Goal: Information Seeking & Learning: Learn about a topic

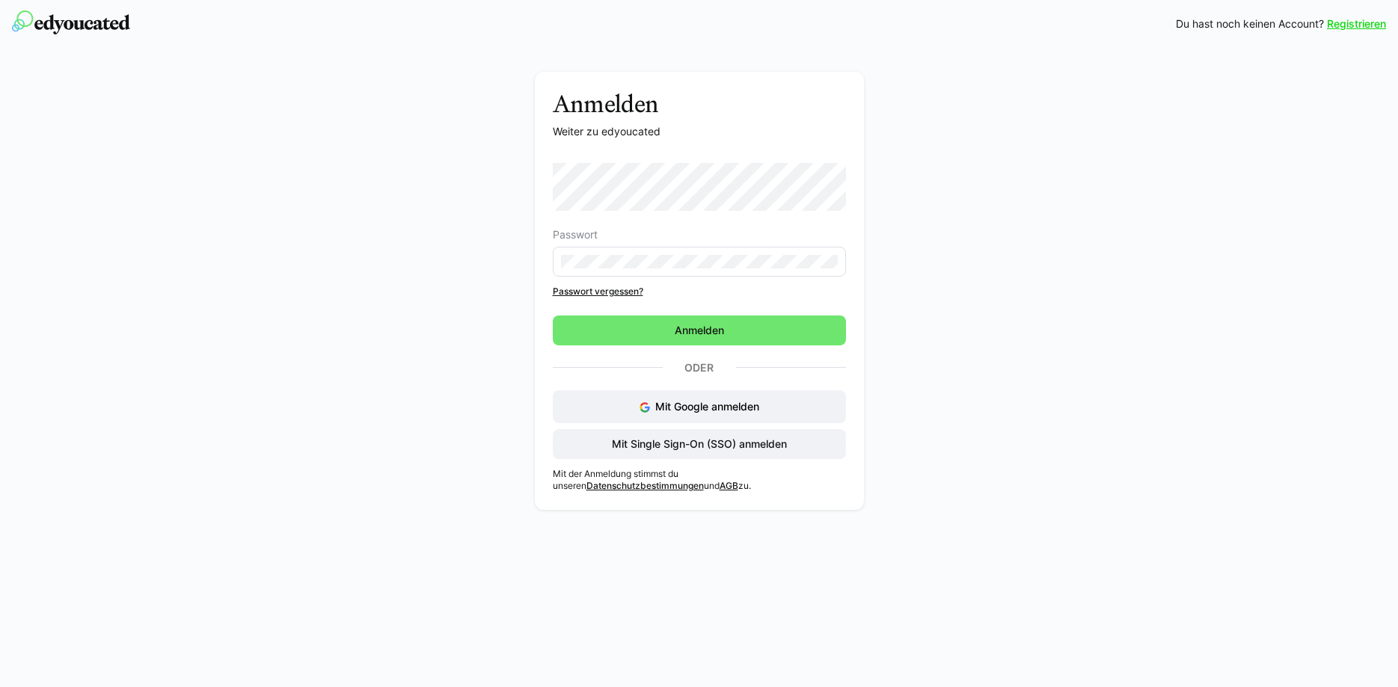
click at [688, 313] on form "Passwort Passwort vergessen? [GEOGRAPHIC_DATA]" at bounding box center [699, 254] width 293 height 182
click at [695, 333] on span "Anmelden" at bounding box center [699, 330] width 54 height 15
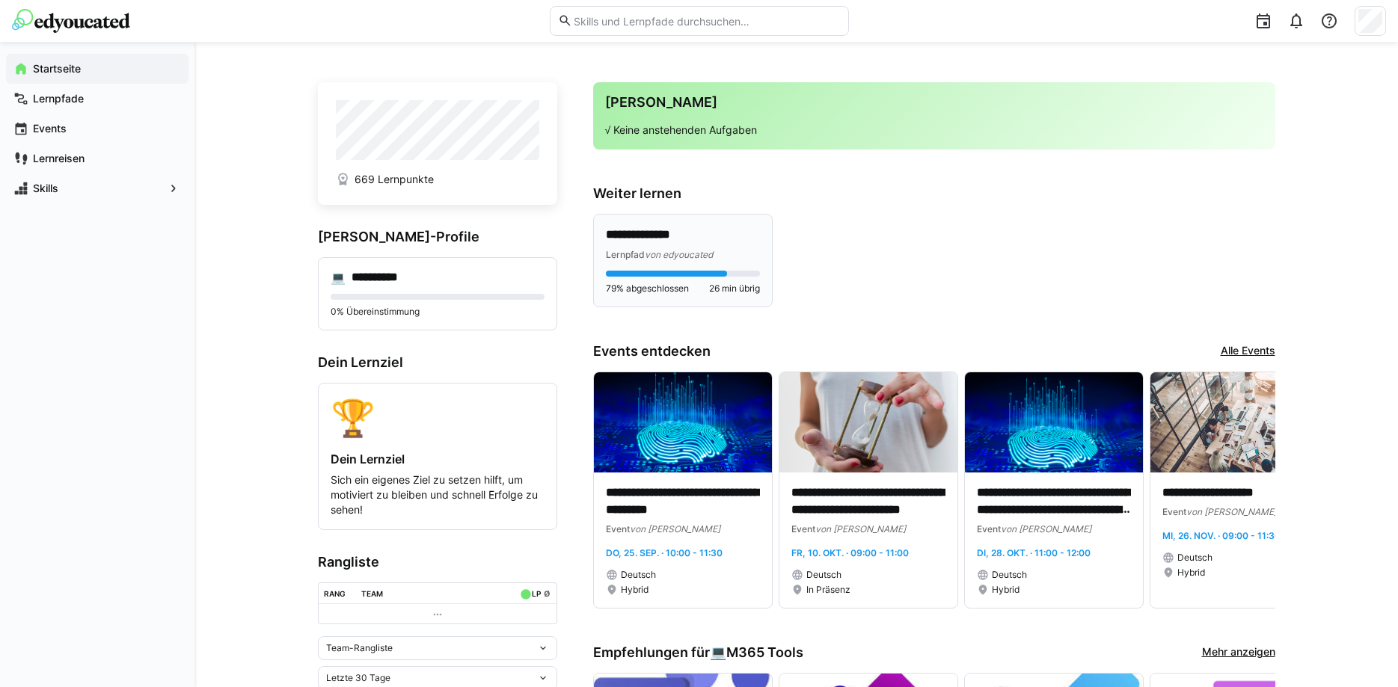
click at [728, 238] on p "**********" at bounding box center [683, 235] width 154 height 17
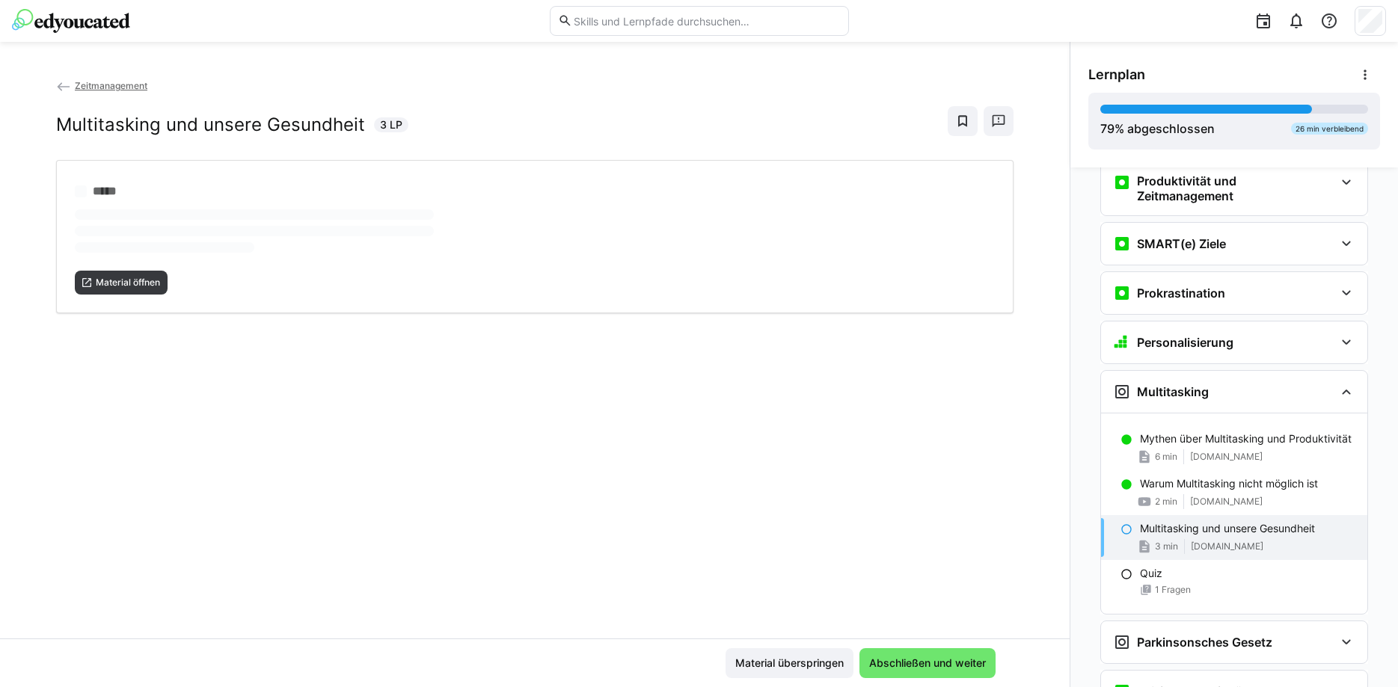
scroll to position [726, 0]
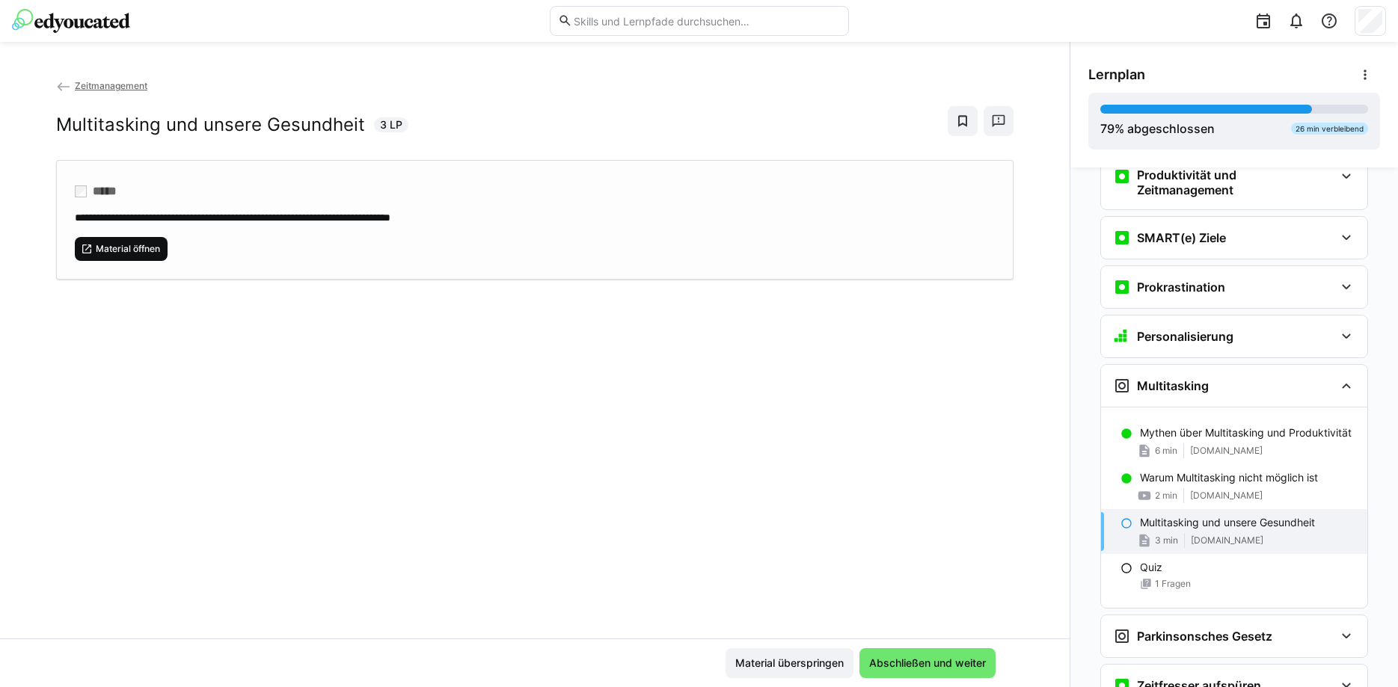
click at [136, 245] on span "Material öffnen" at bounding box center [127, 249] width 67 height 12
click at [907, 657] on span "Abschließen und weiter" at bounding box center [927, 663] width 121 height 15
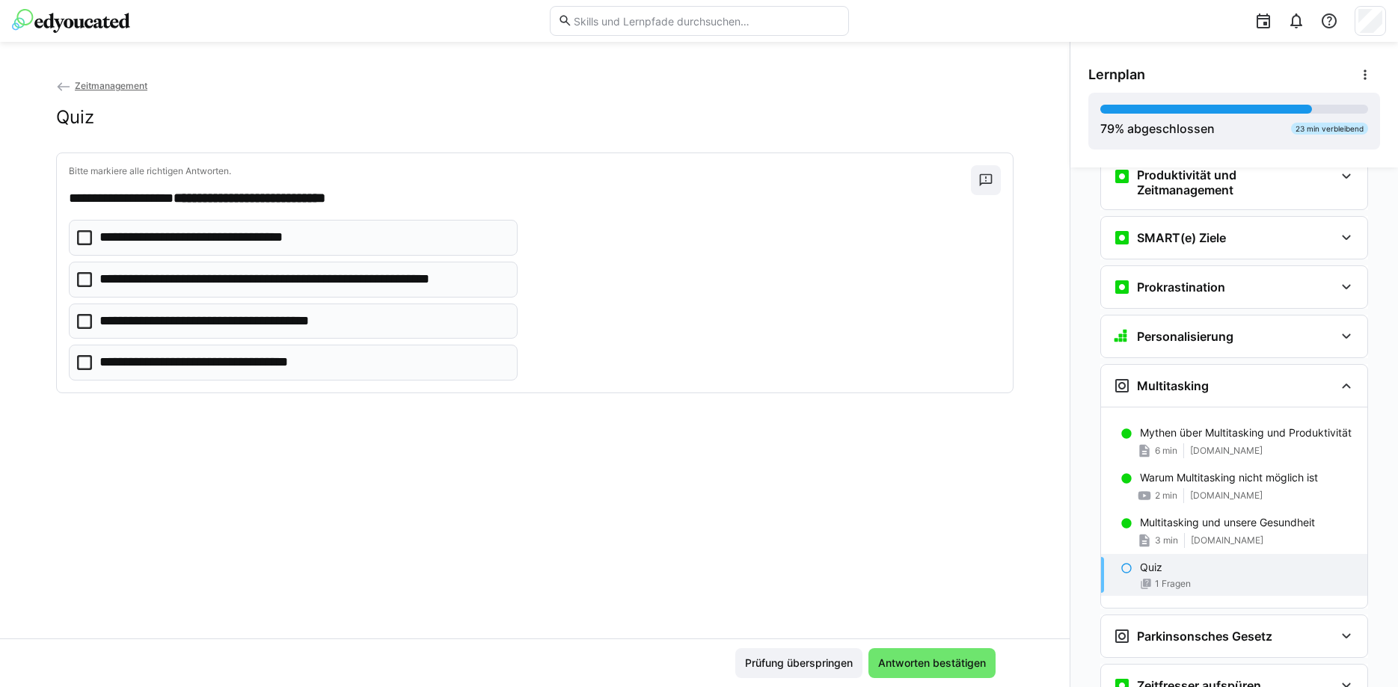
click at [86, 361] on icon at bounding box center [84, 362] width 15 height 15
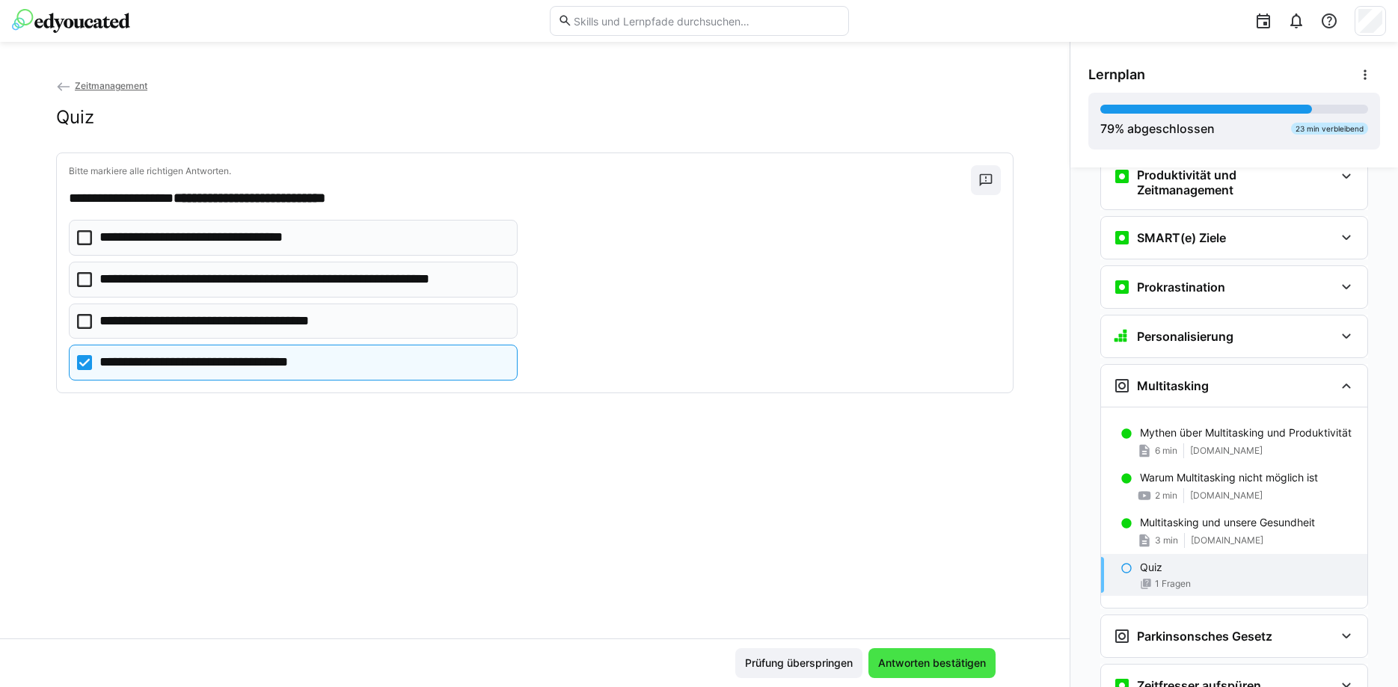
click at [947, 664] on span "Antworten bestätigen" at bounding box center [932, 663] width 112 height 15
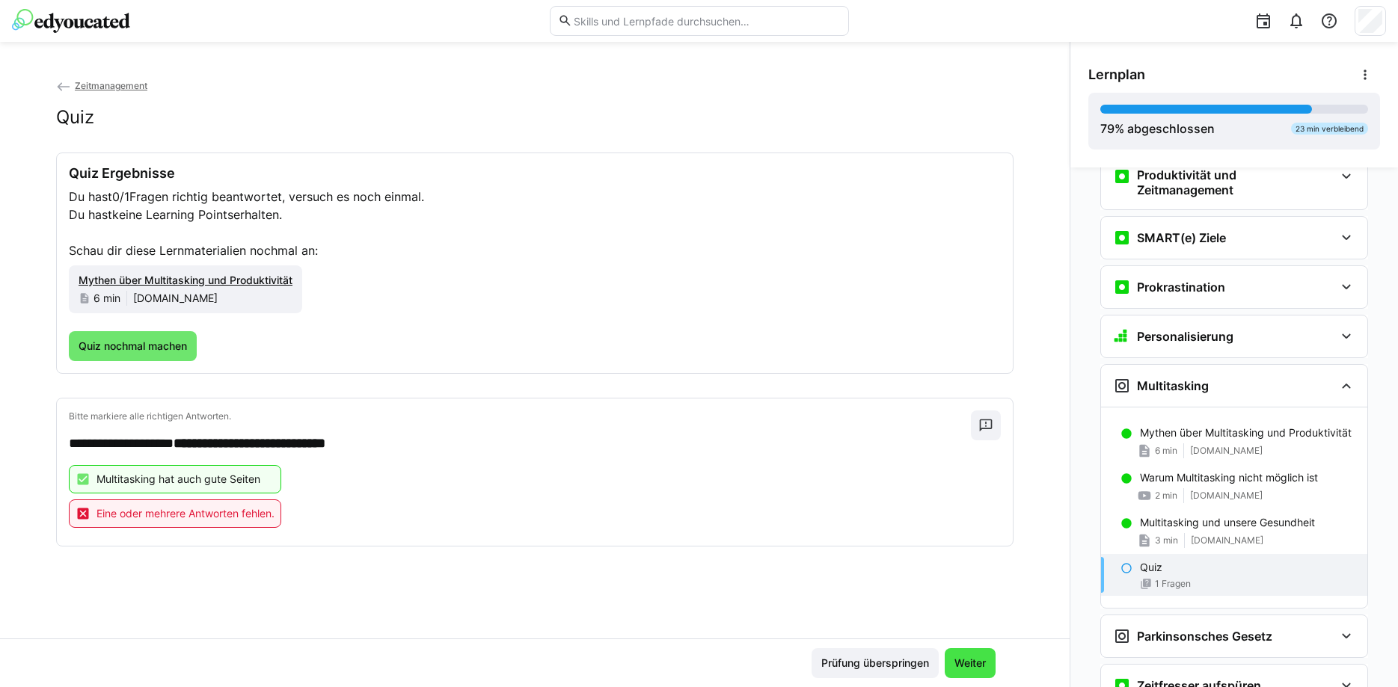
click at [989, 660] on span "Weiter" at bounding box center [969, 663] width 51 height 30
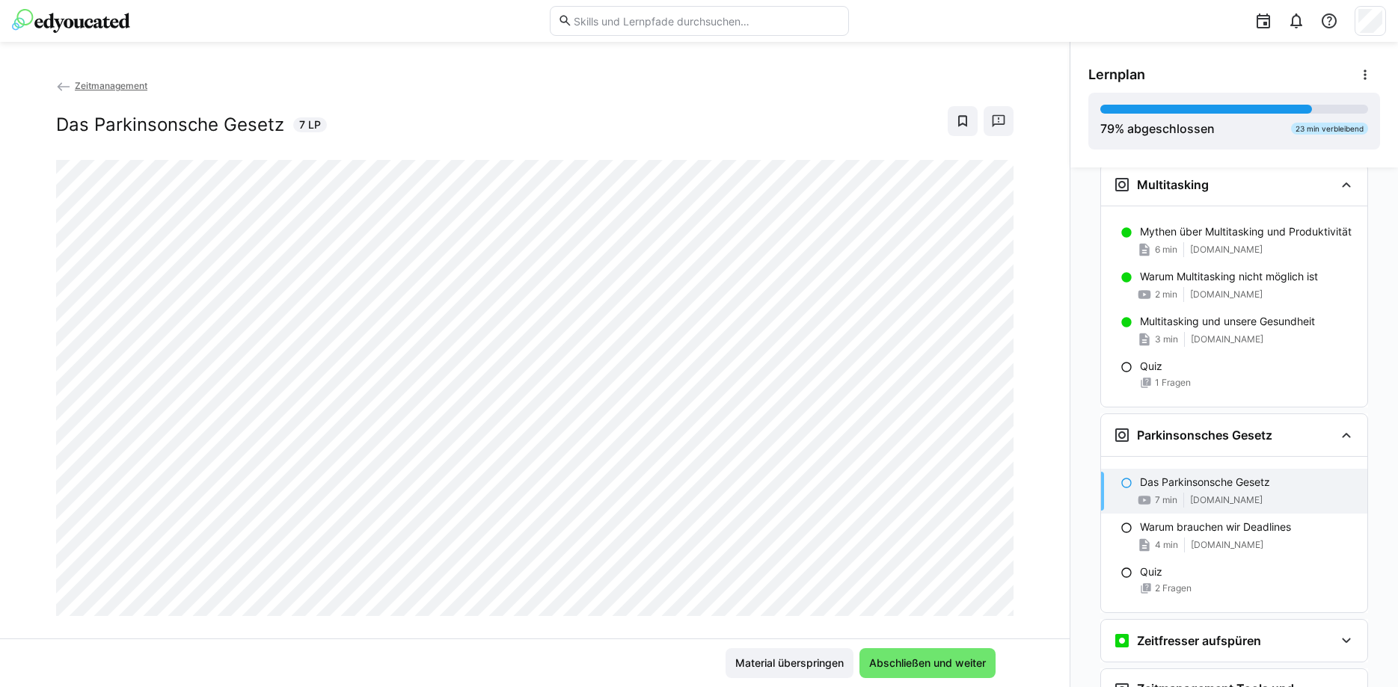
scroll to position [25, 0]
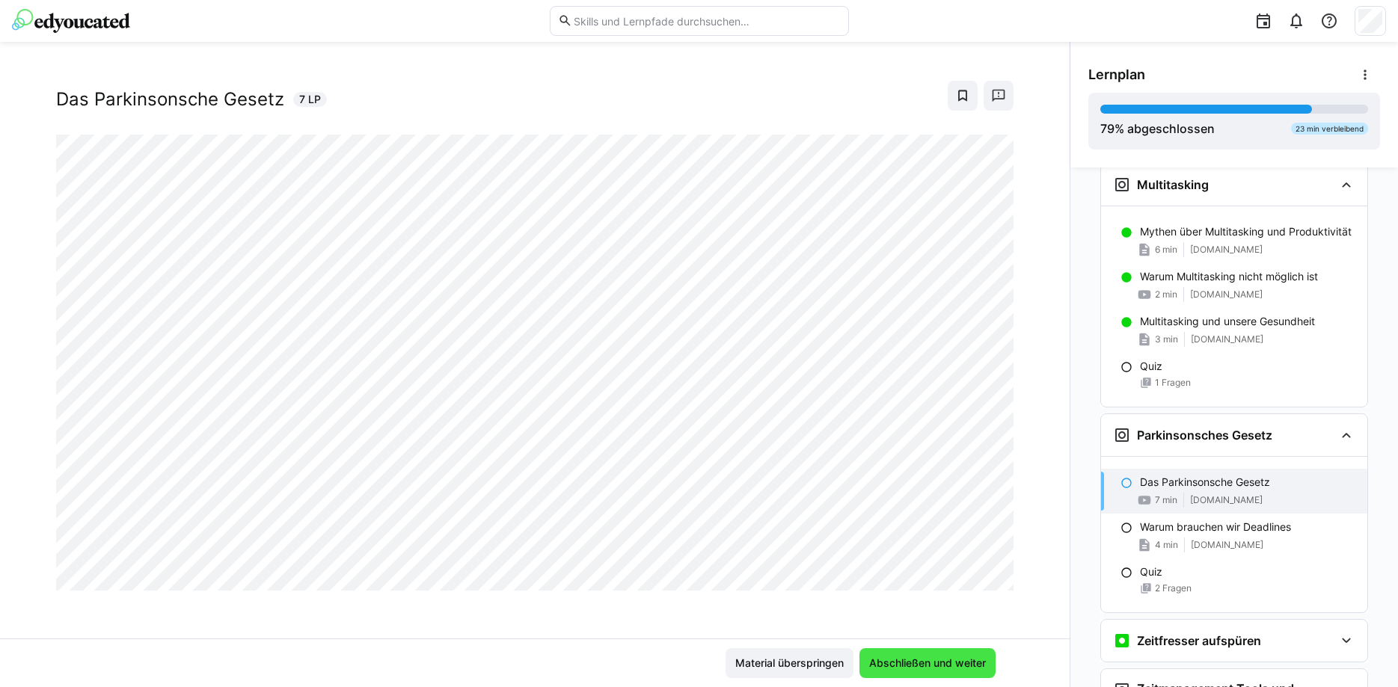
click at [929, 661] on span "Abschließen und weiter" at bounding box center [927, 663] width 121 height 15
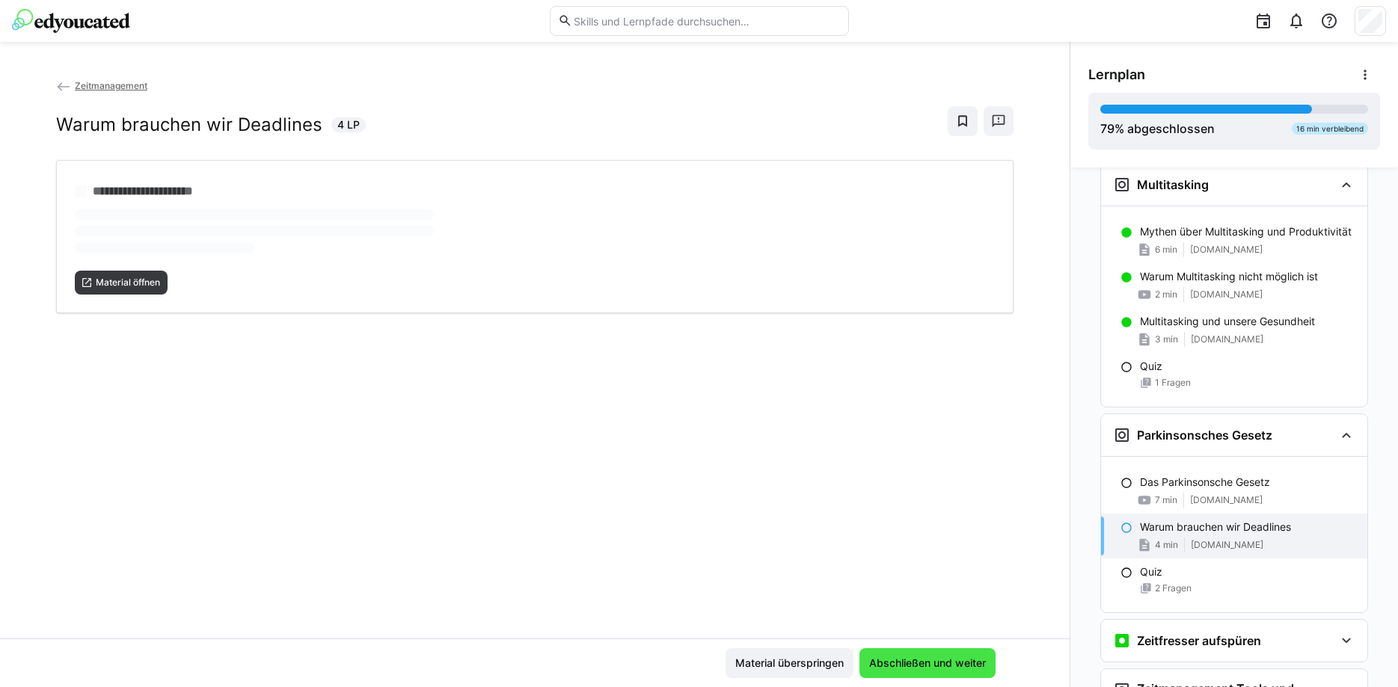
scroll to position [0, 0]
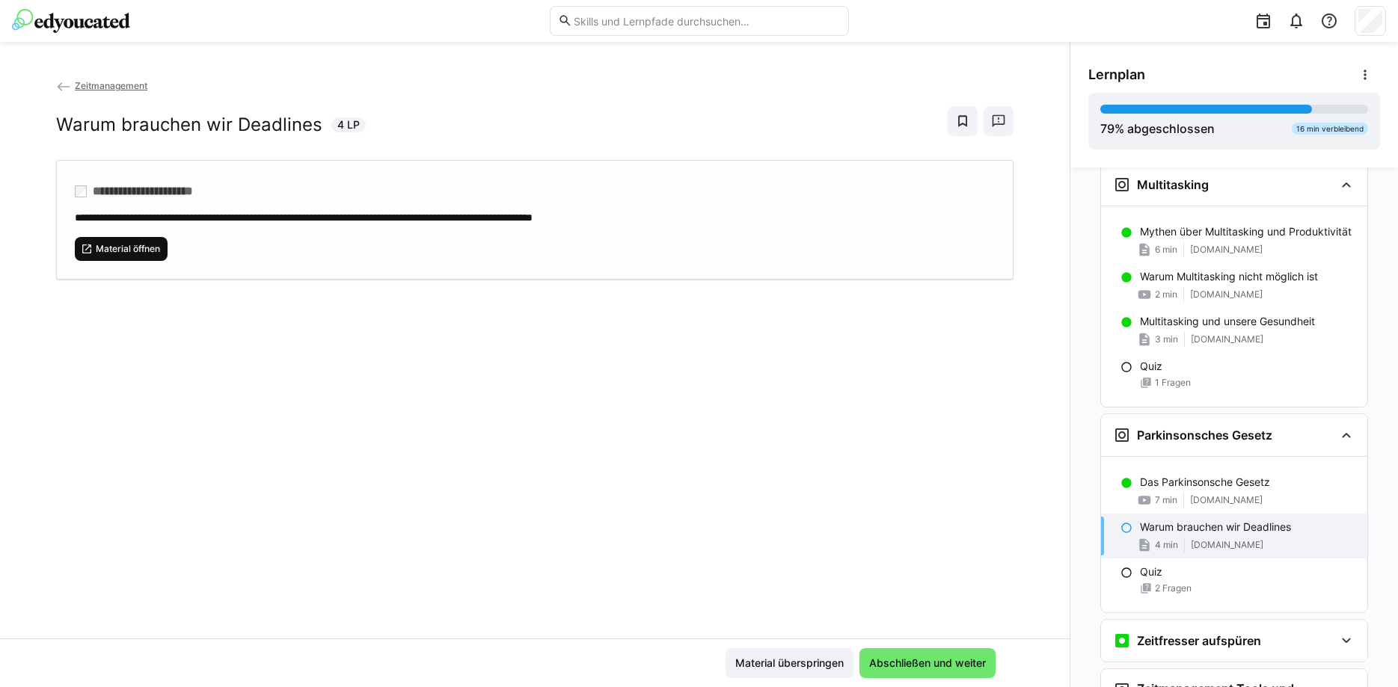
click at [104, 253] on span "Material öffnen" at bounding box center [127, 249] width 67 height 12
click at [902, 667] on span "Abschließen und weiter" at bounding box center [927, 663] width 121 height 15
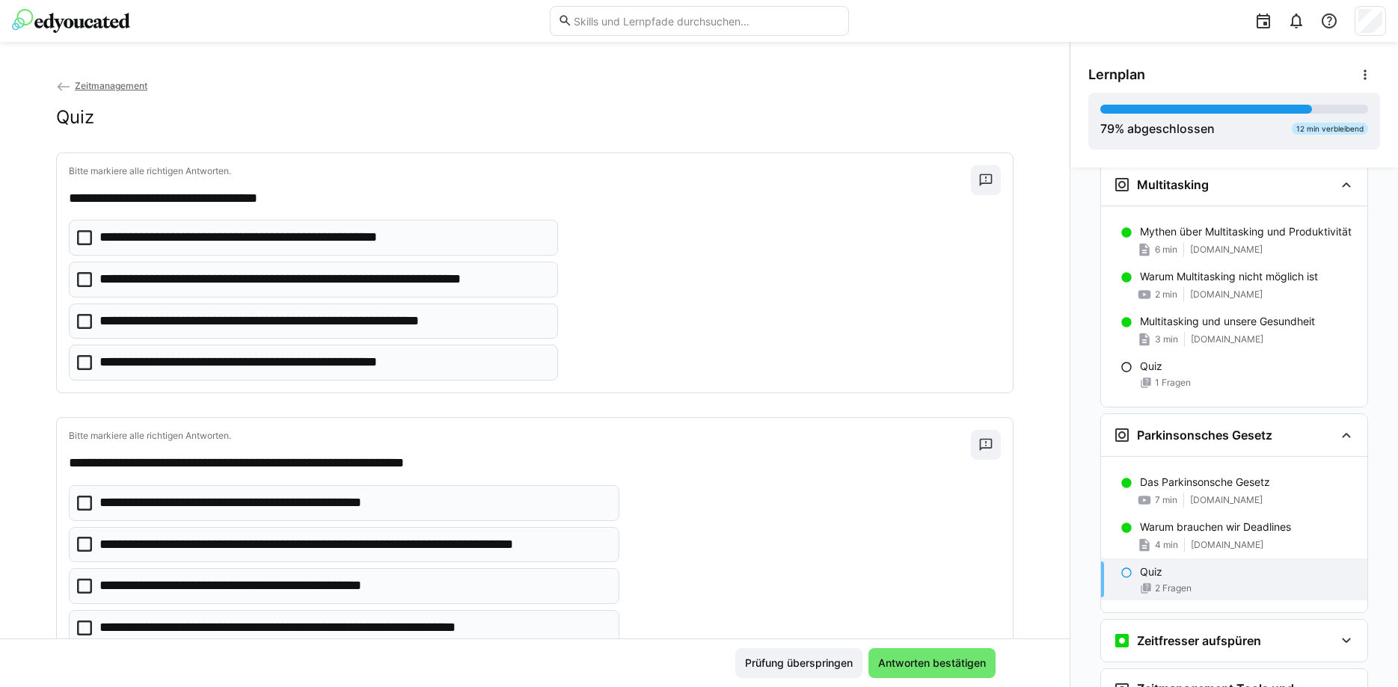
click at [87, 284] on icon at bounding box center [84, 279] width 15 height 15
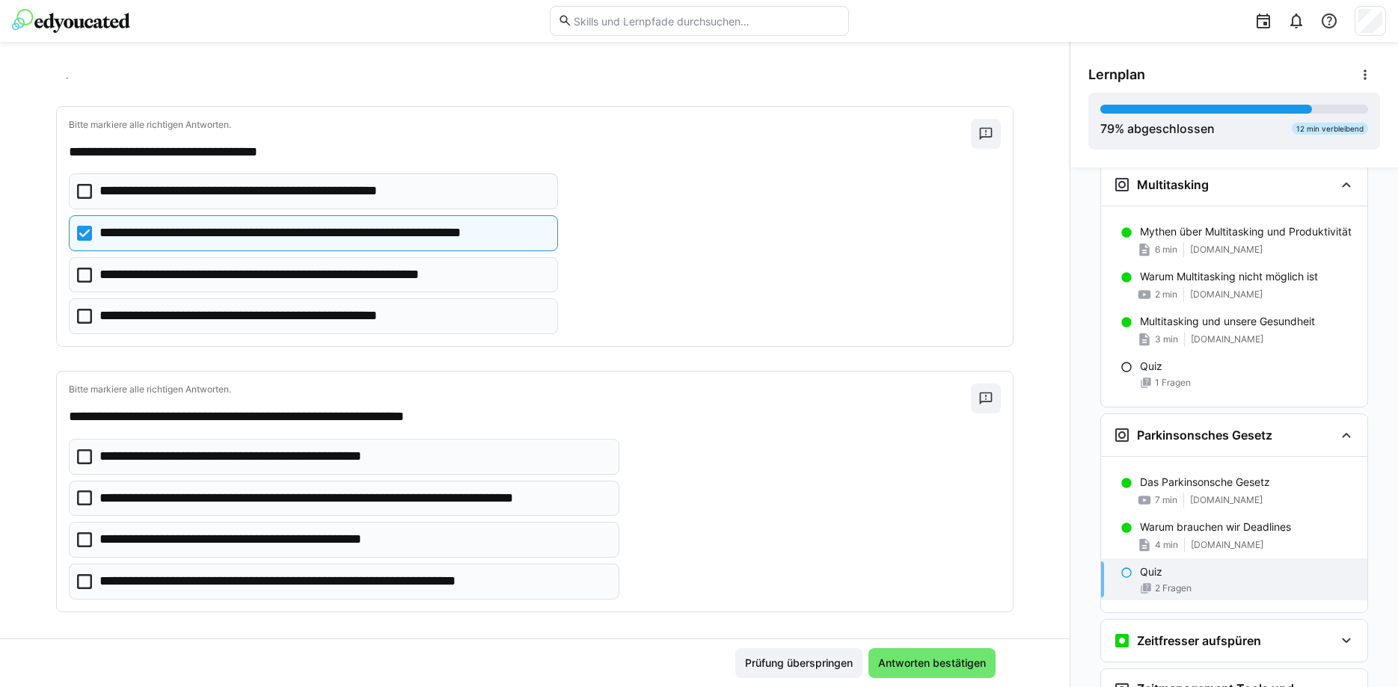
scroll to position [56, 0]
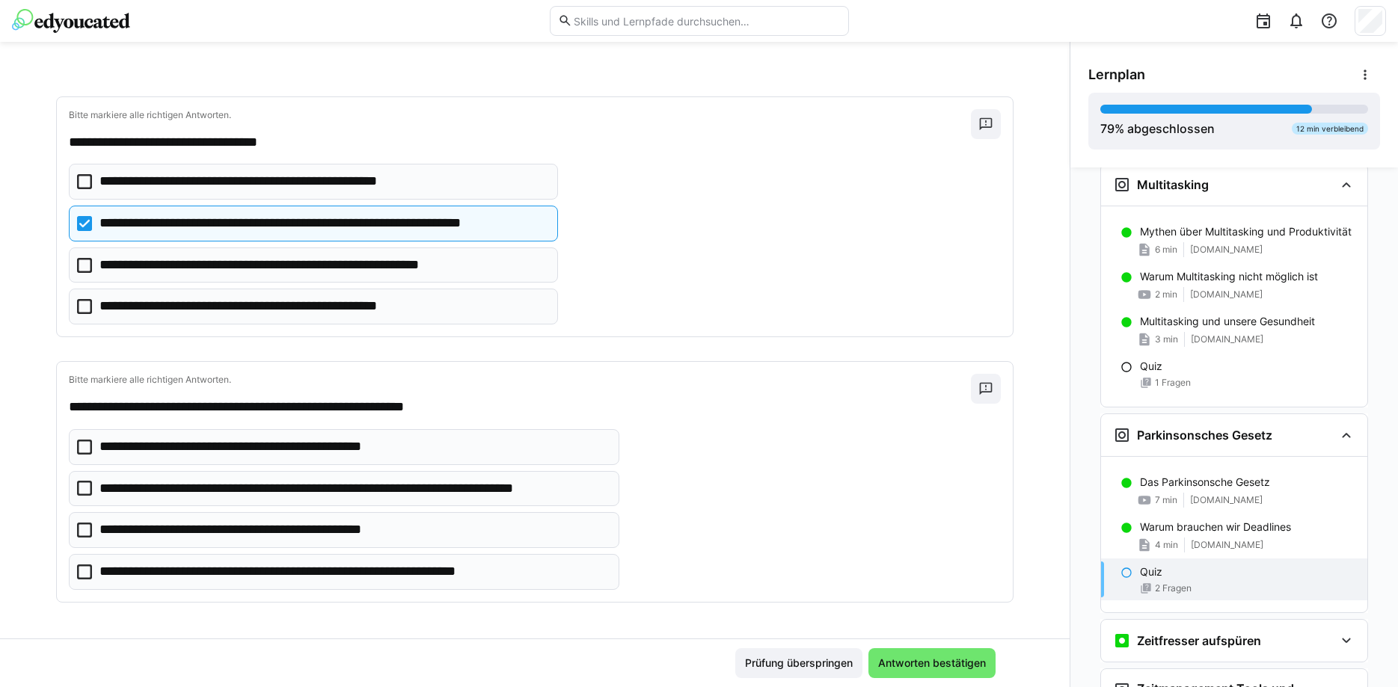
click at [79, 446] on icon at bounding box center [84, 447] width 15 height 15
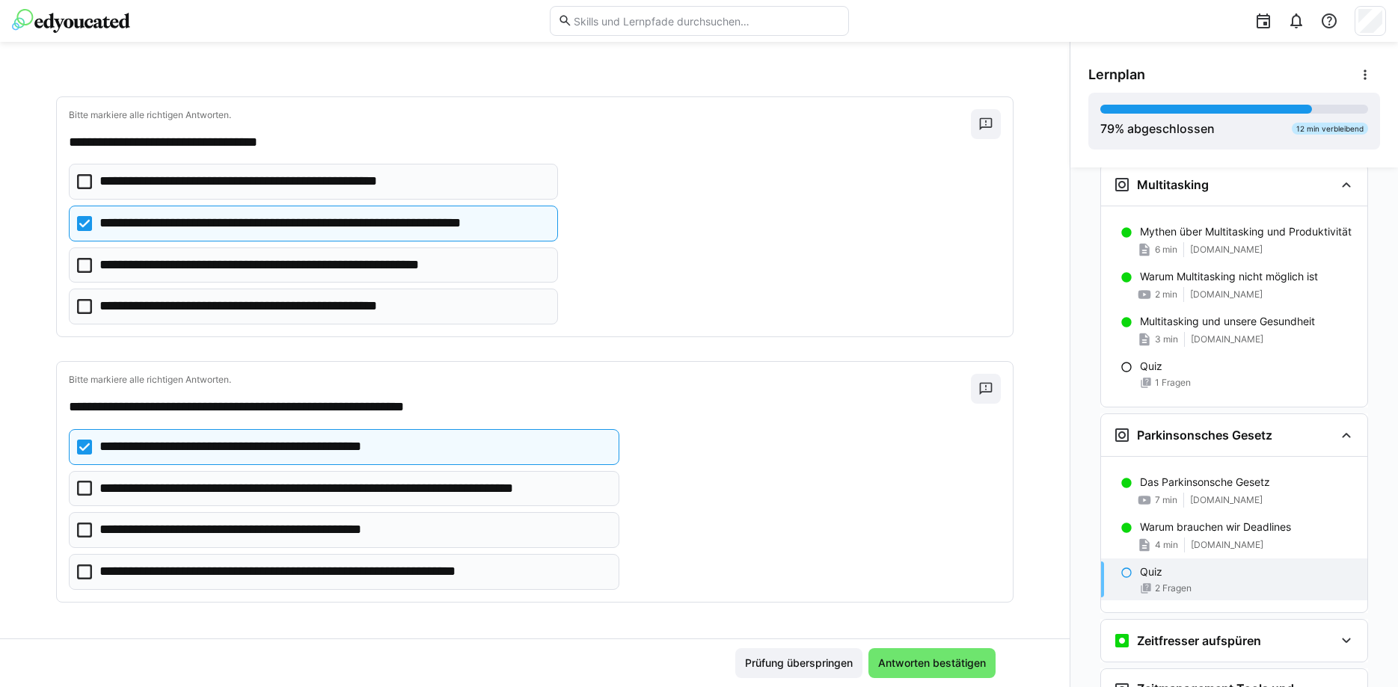
click at [82, 487] on icon at bounding box center [84, 488] width 15 height 15
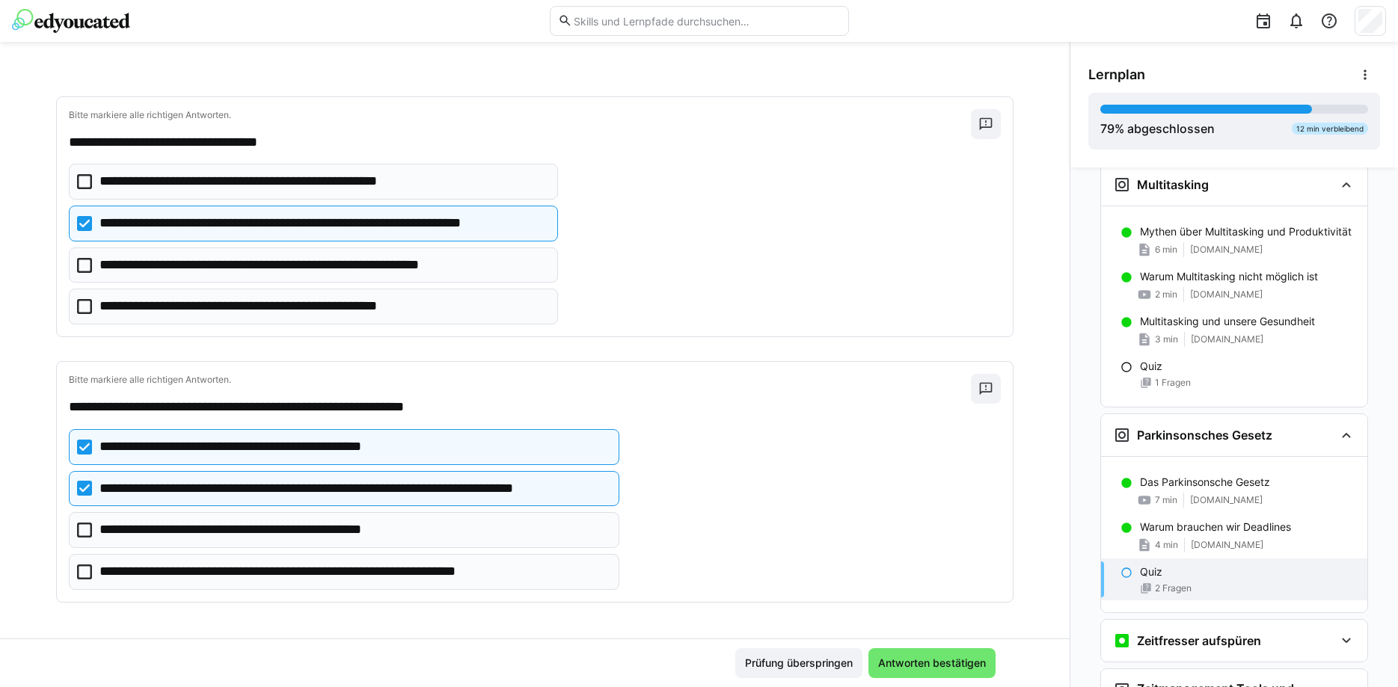
click at [94, 559] on eds-checkbox "**********" at bounding box center [344, 572] width 550 height 36
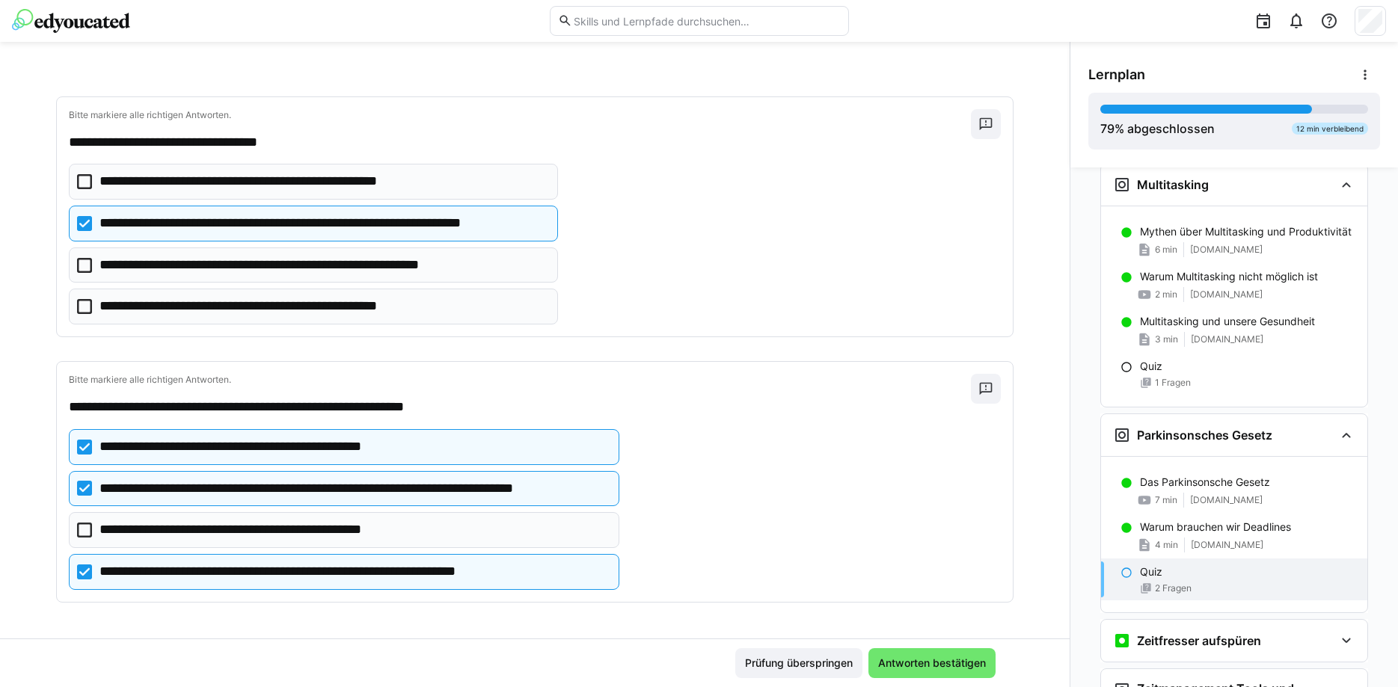
click at [91, 529] on icon at bounding box center [84, 530] width 15 height 15
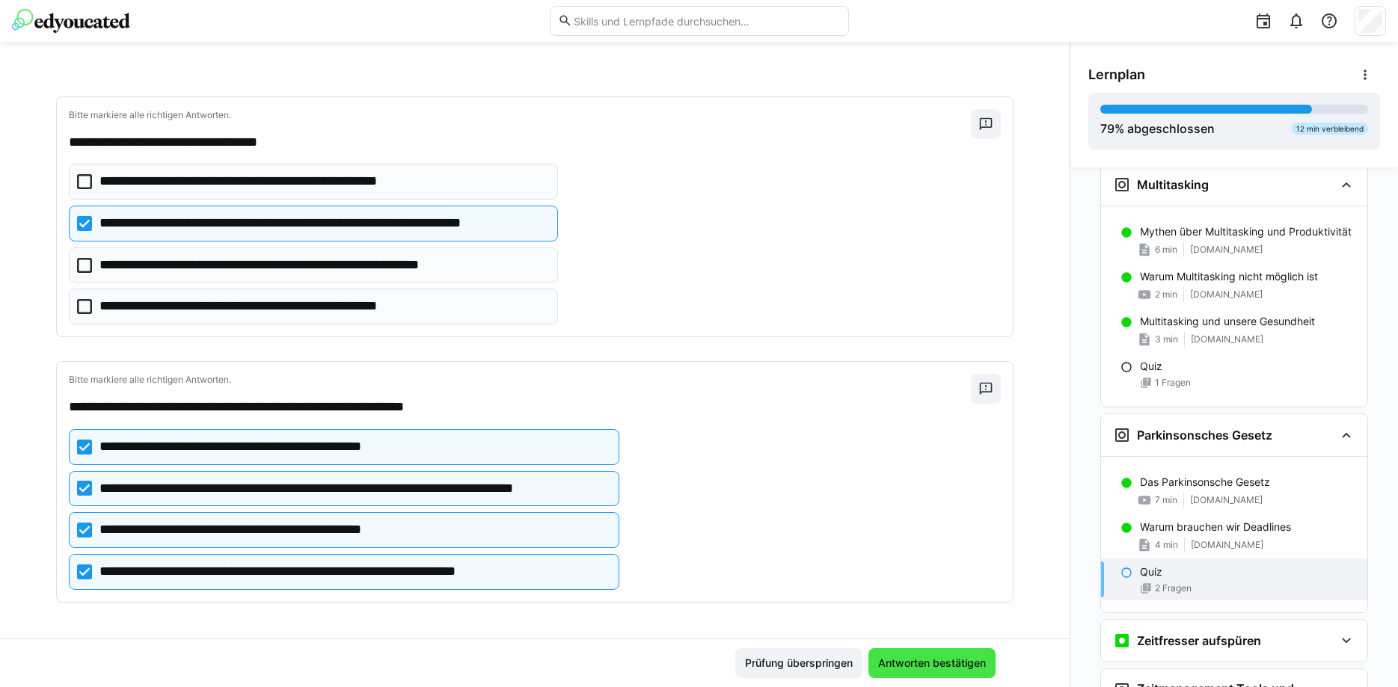
click at [897, 674] on span "Antworten bestätigen" at bounding box center [931, 663] width 127 height 30
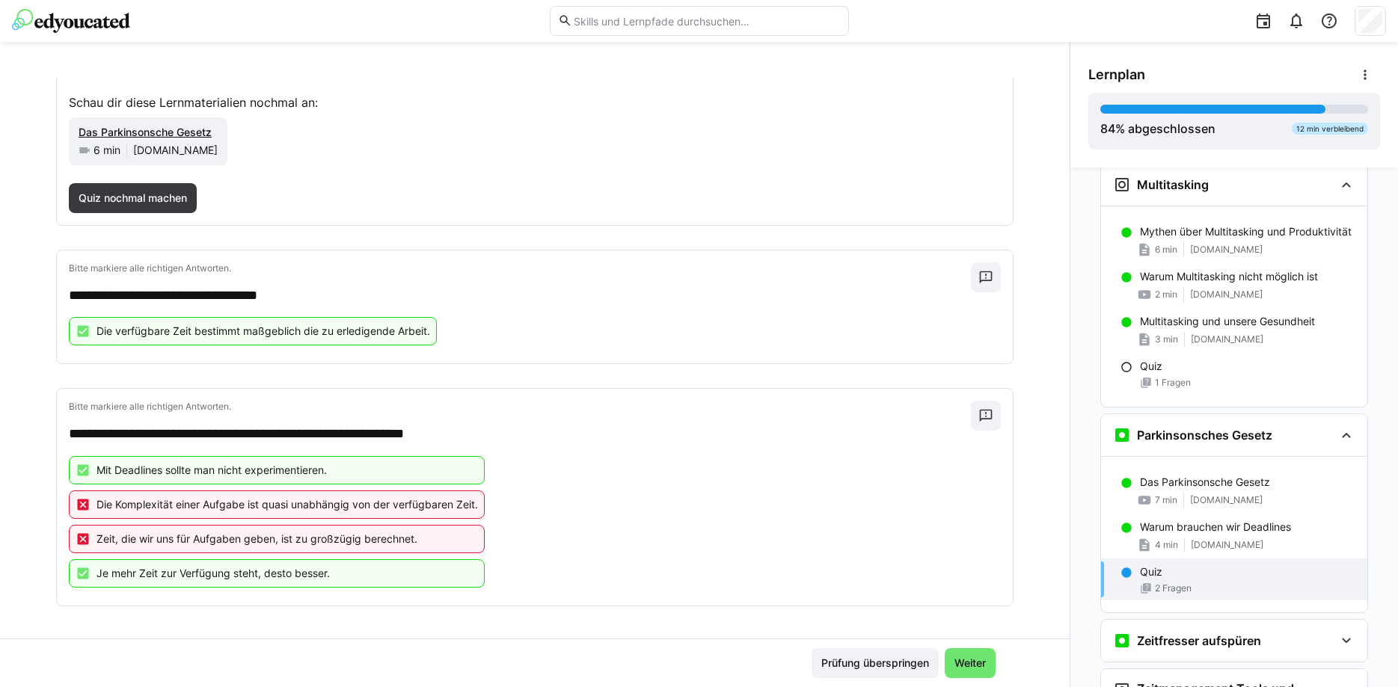
scroll to position [153, 0]
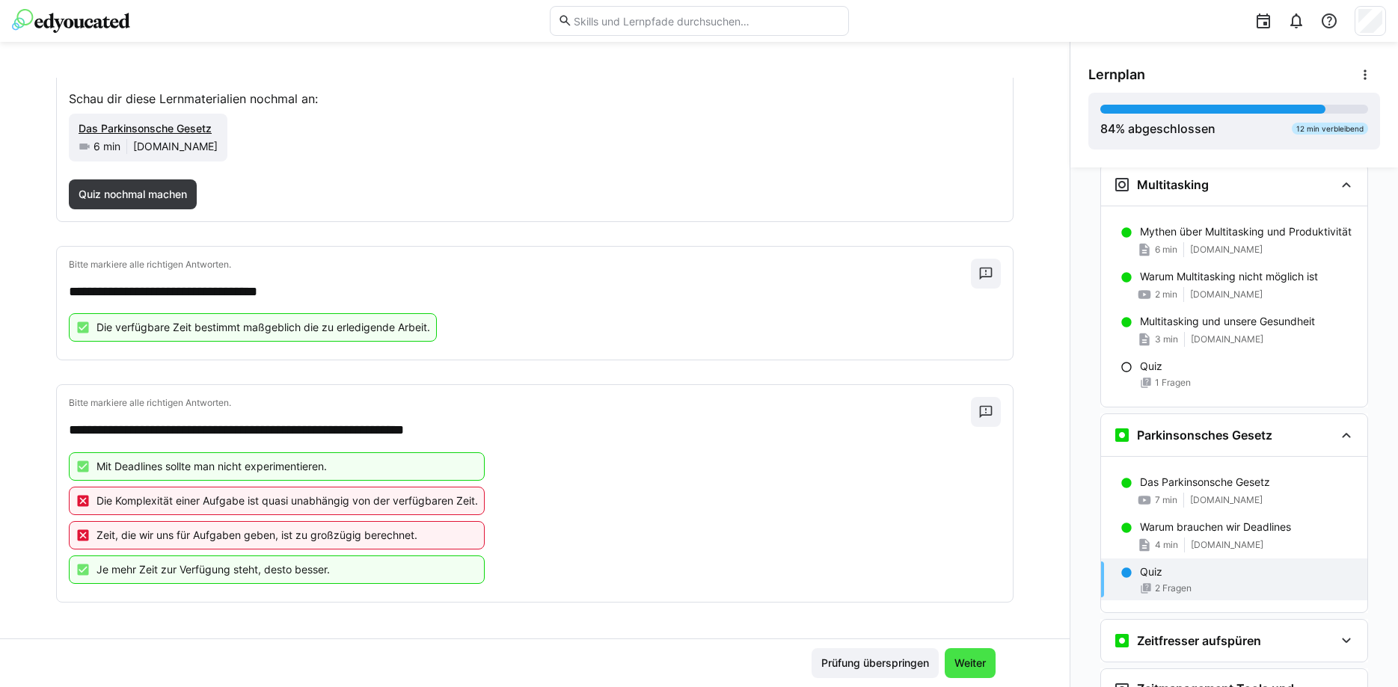
click at [981, 657] on span "Weiter" at bounding box center [970, 663] width 36 height 15
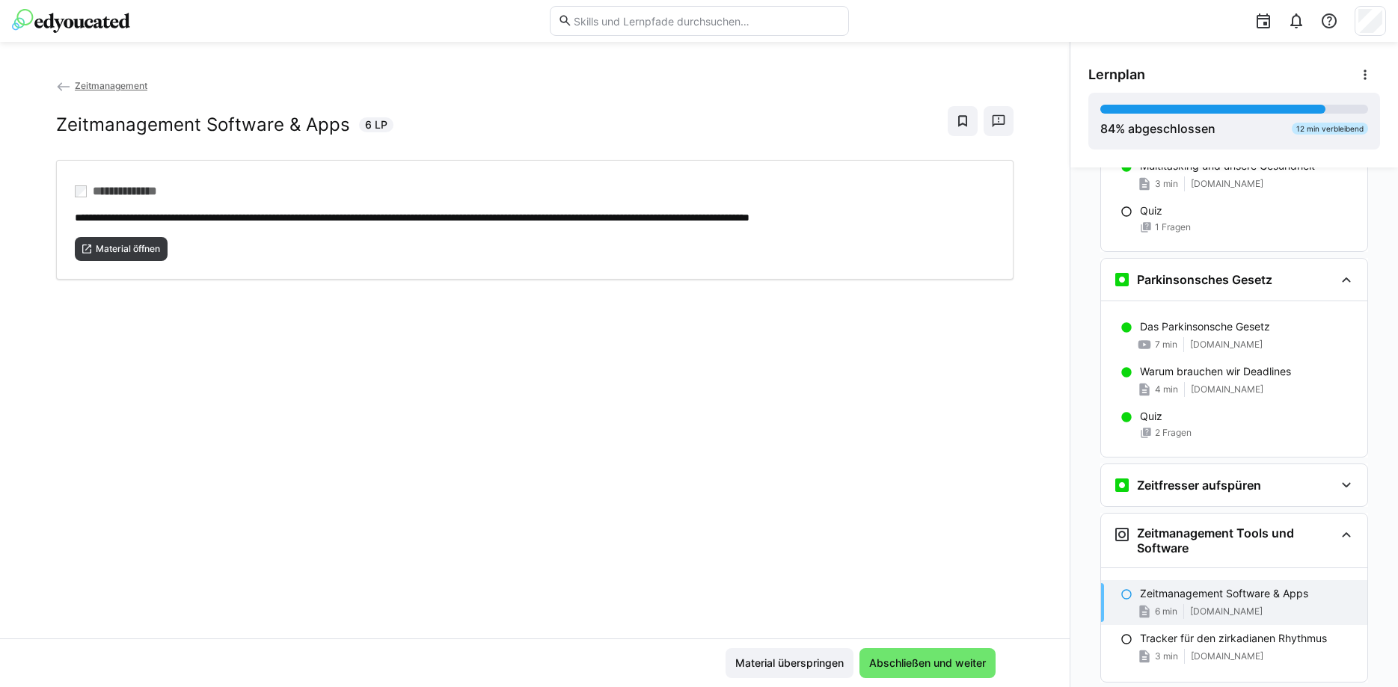
scroll to position [1083, 0]
click at [140, 243] on span "Material öffnen" at bounding box center [127, 249] width 67 height 12
click at [900, 648] on div "Material überspringen Abschließen und weiter" at bounding box center [534, 663] width 1069 height 49
click at [897, 663] on span "Abschließen und weiter" at bounding box center [927, 663] width 121 height 15
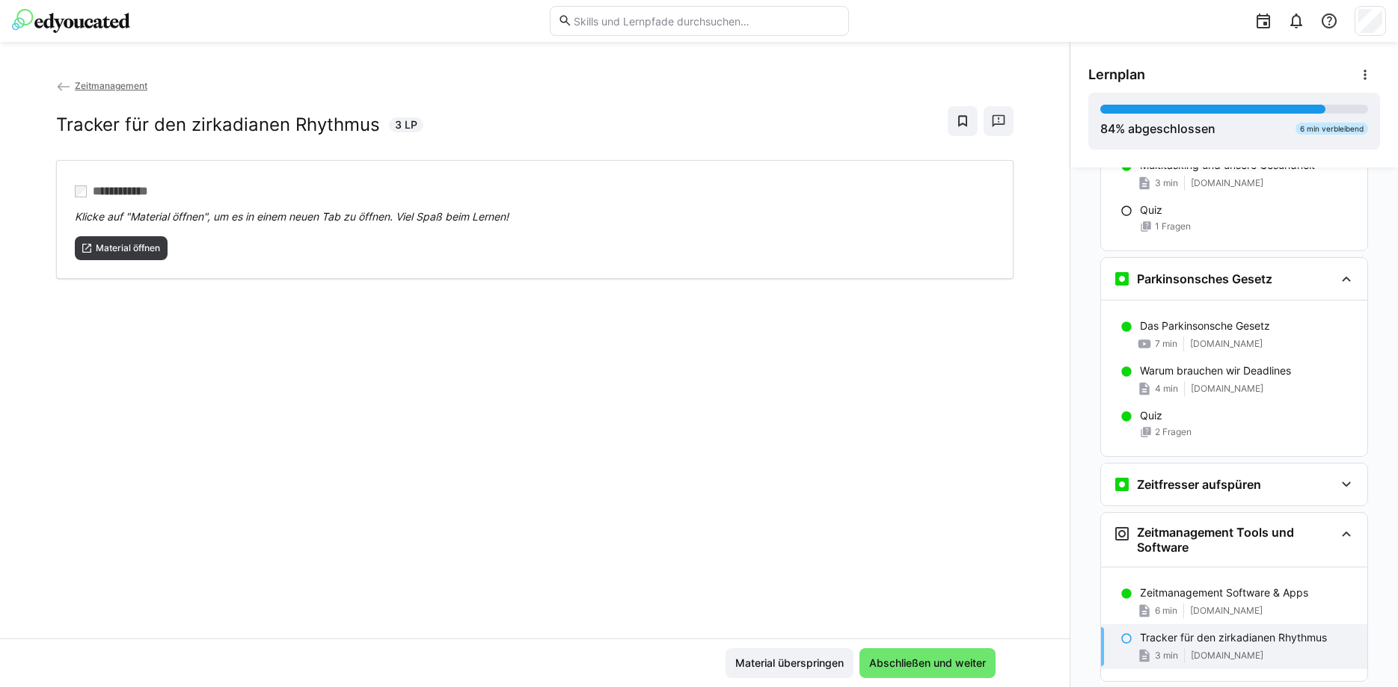
click at [115, 343] on div "**********" at bounding box center [534, 358] width 1069 height 561
click at [102, 242] on span "Material öffnen" at bounding box center [121, 248] width 93 height 24
click at [888, 662] on span "Abschließen und weiter" at bounding box center [927, 663] width 121 height 15
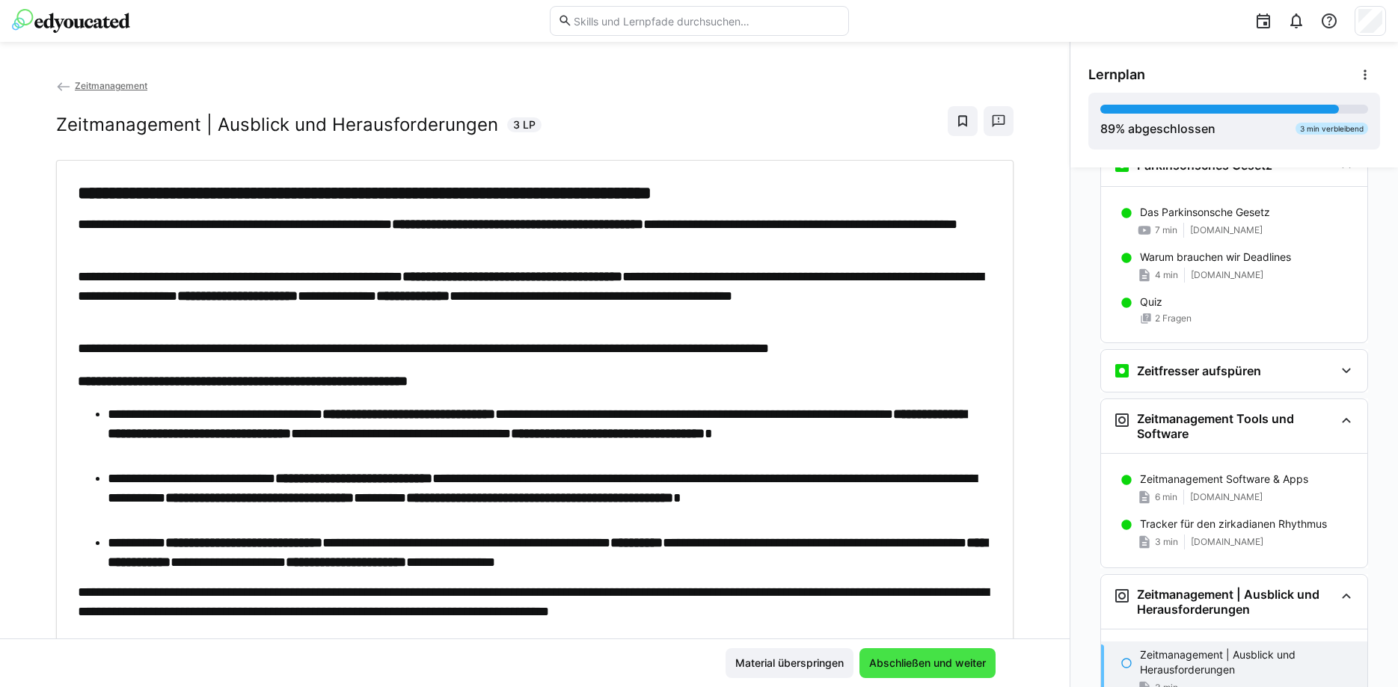
scroll to position [1198, 0]
click at [922, 655] on span "Abschließen und weiter" at bounding box center [927, 663] width 136 height 30
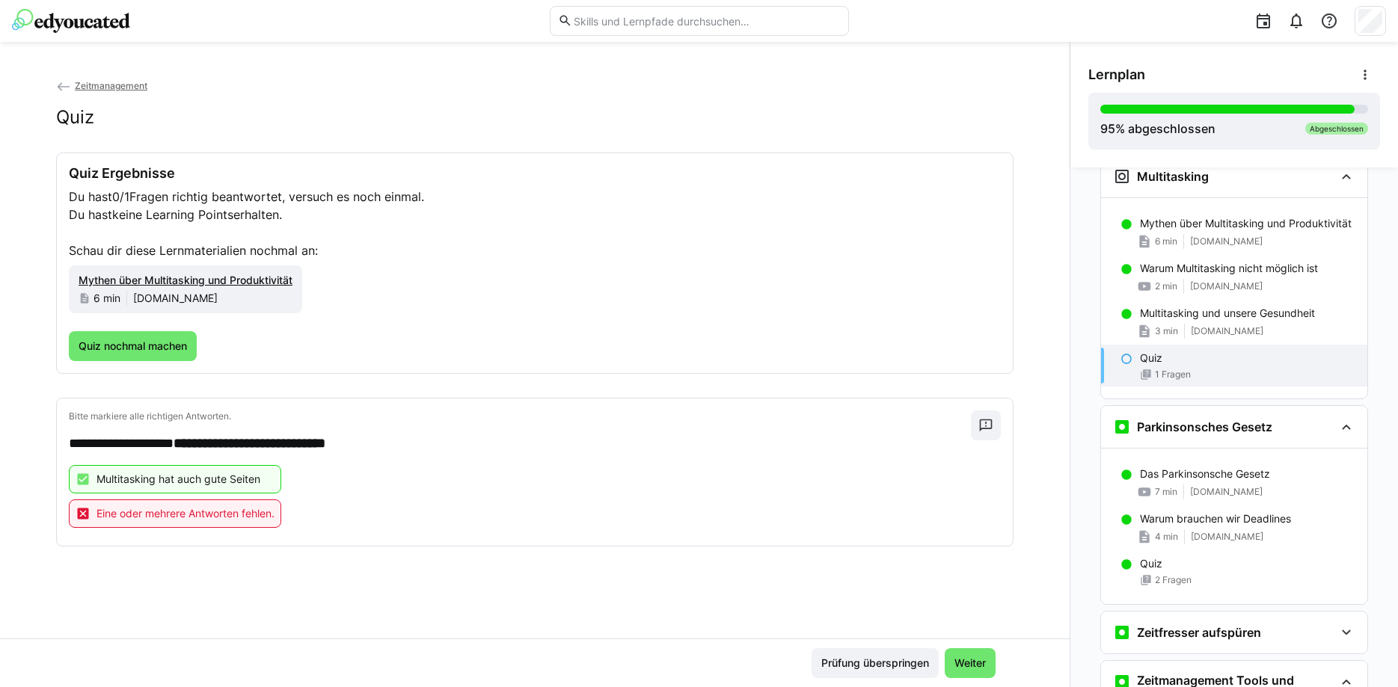
scroll to position [935, 0]
click at [147, 353] on span "Quiz nochmal machen" at bounding box center [132, 346] width 113 height 15
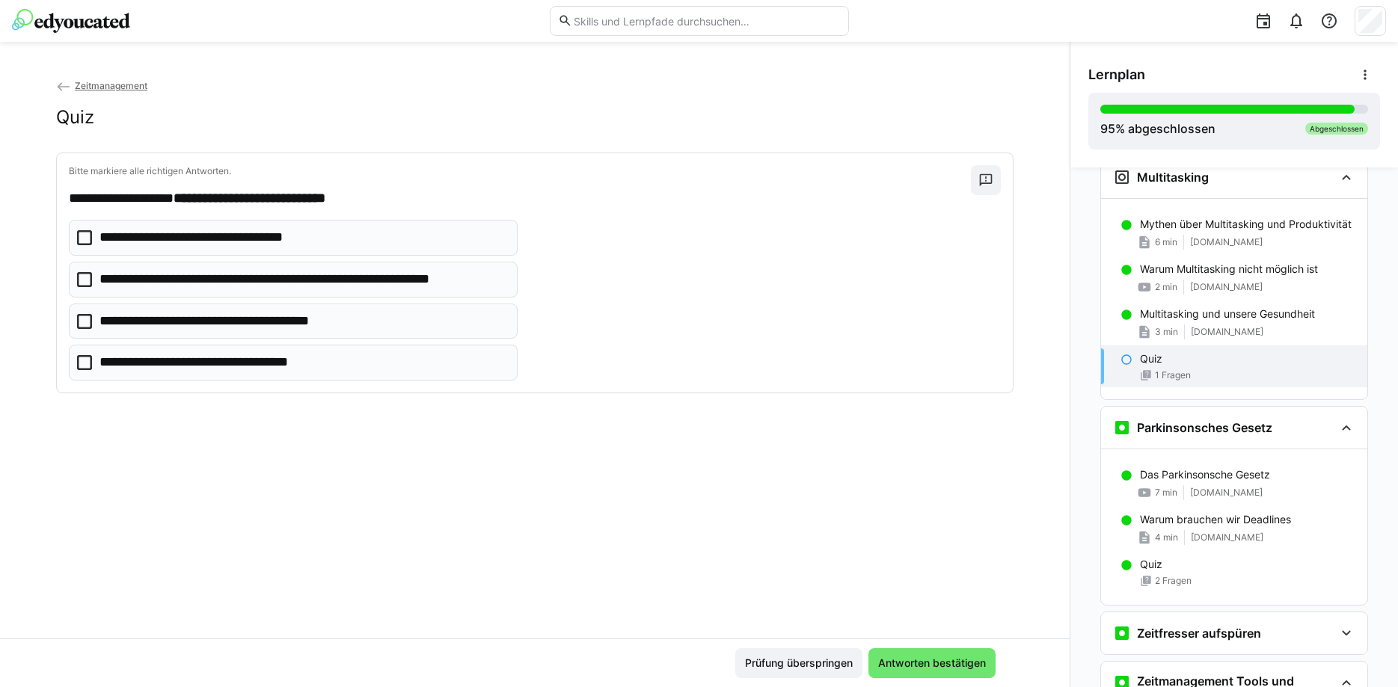
click at [82, 360] on icon at bounding box center [84, 362] width 15 height 15
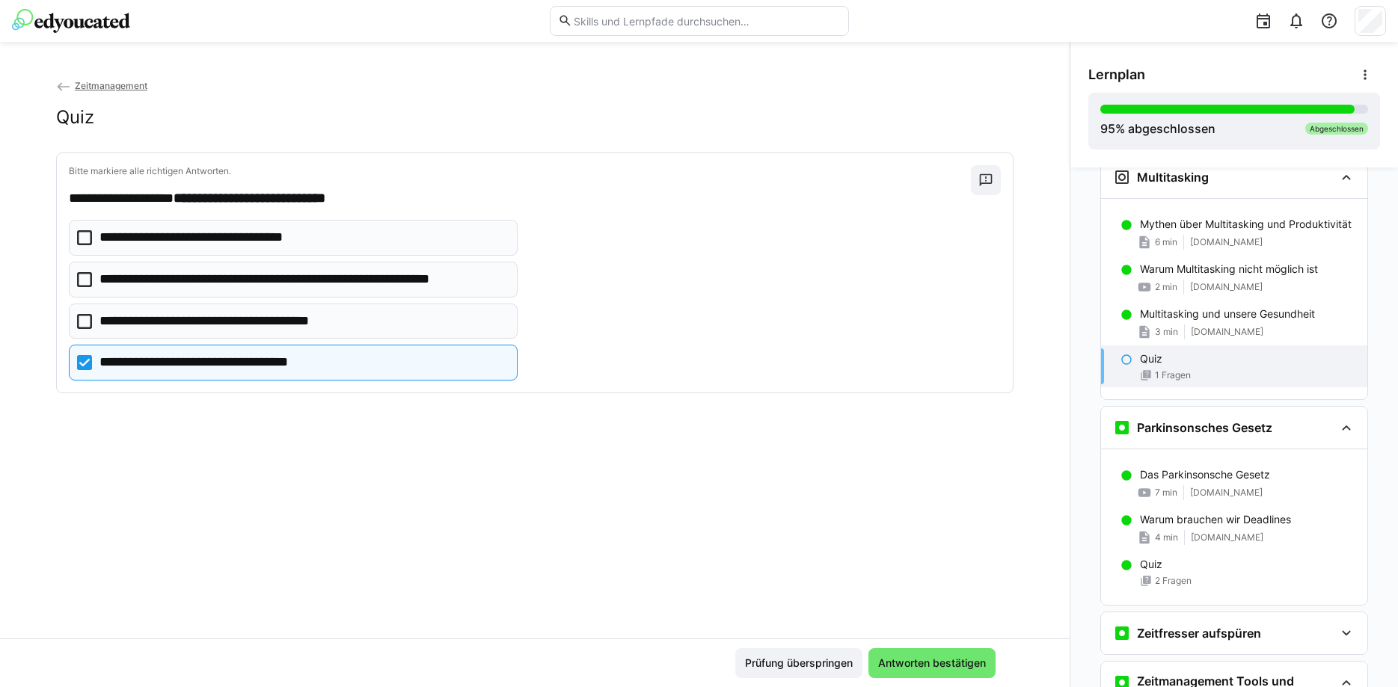
click at [86, 285] on icon at bounding box center [84, 279] width 15 height 15
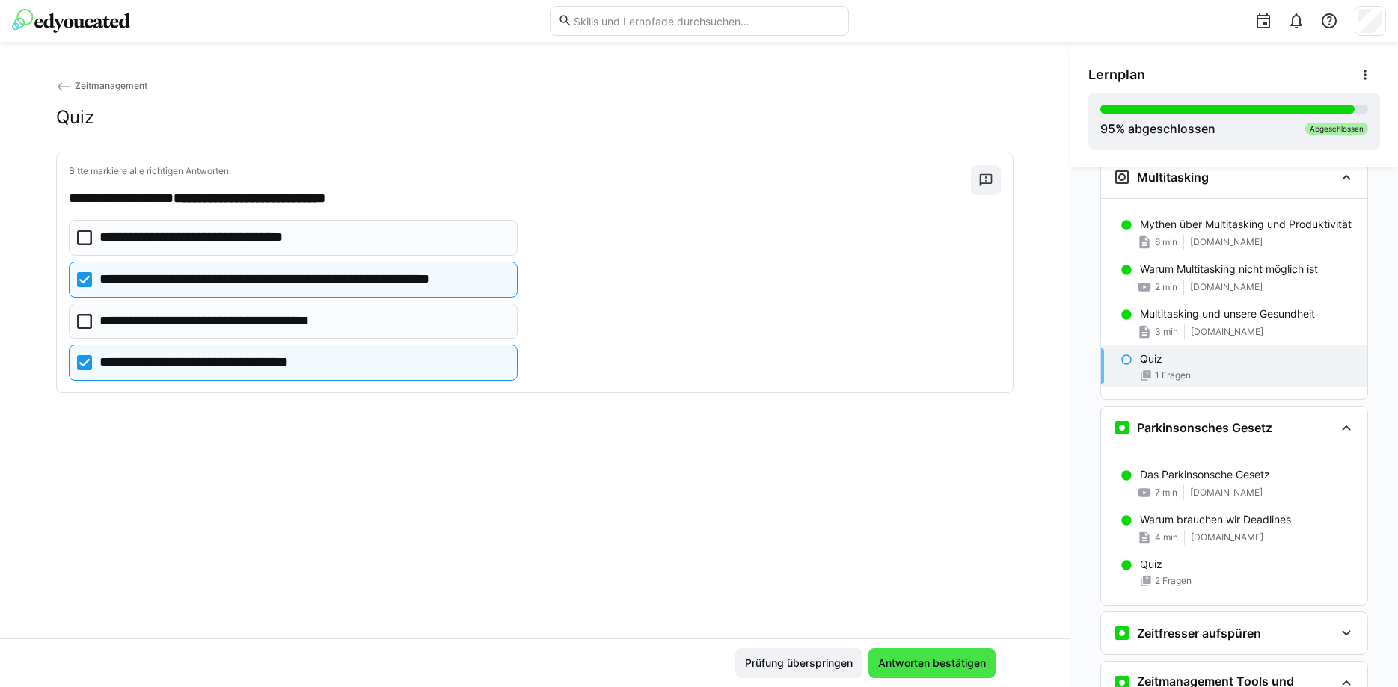
click at [900, 662] on span "Antworten bestätigen" at bounding box center [932, 663] width 112 height 15
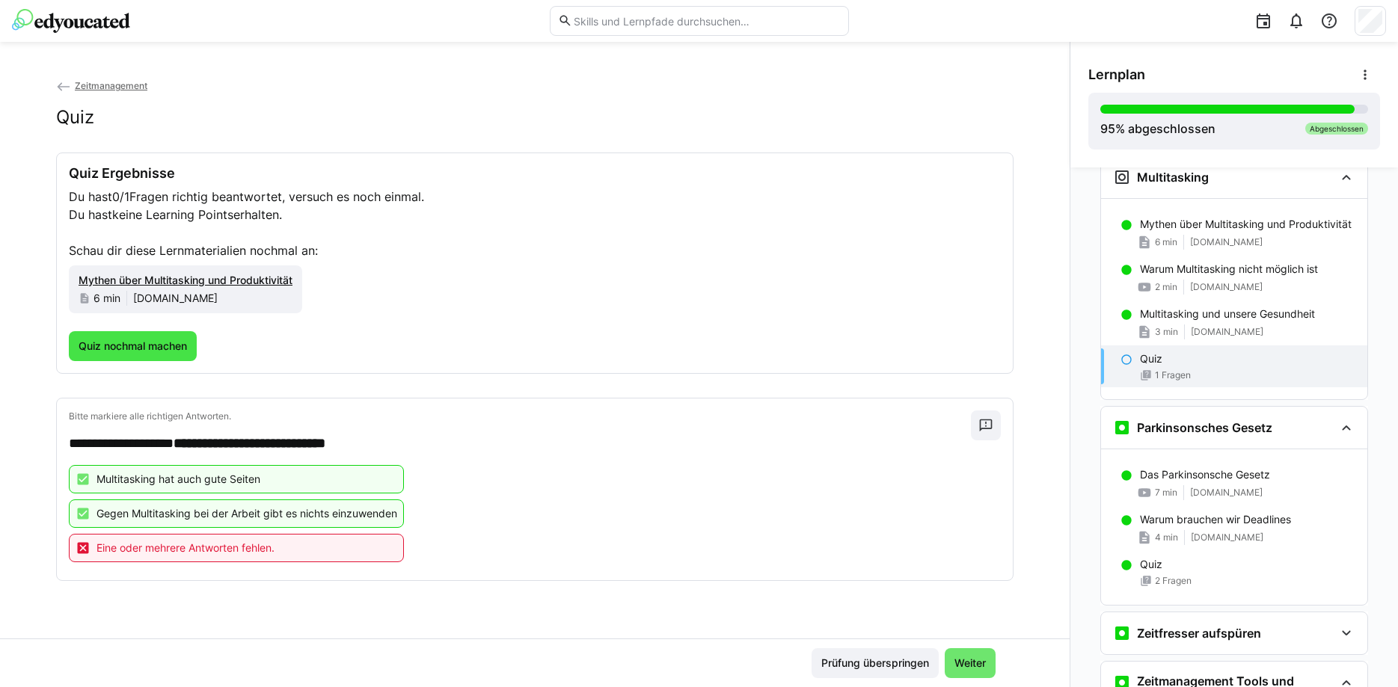
click at [158, 347] on span "Quiz nochmal machen" at bounding box center [132, 346] width 113 height 15
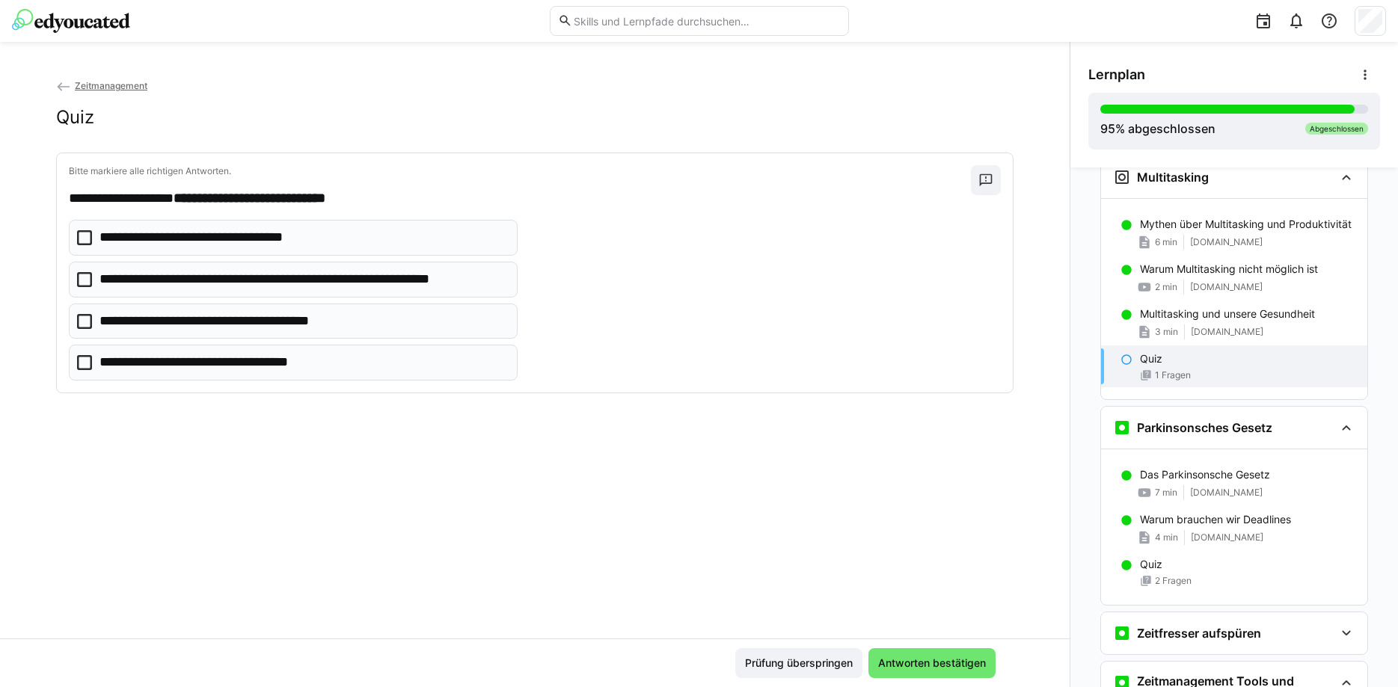
click at [89, 363] on icon at bounding box center [84, 362] width 15 height 15
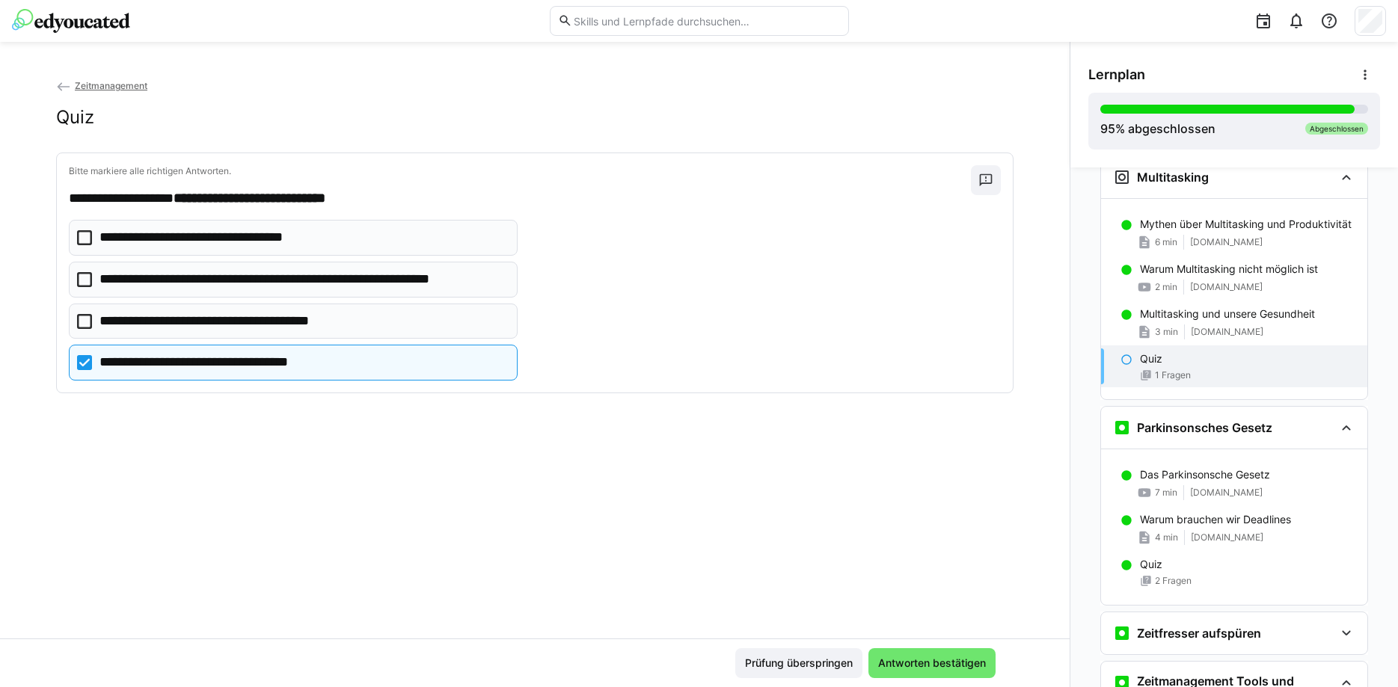
click at [88, 319] on icon at bounding box center [84, 321] width 15 height 15
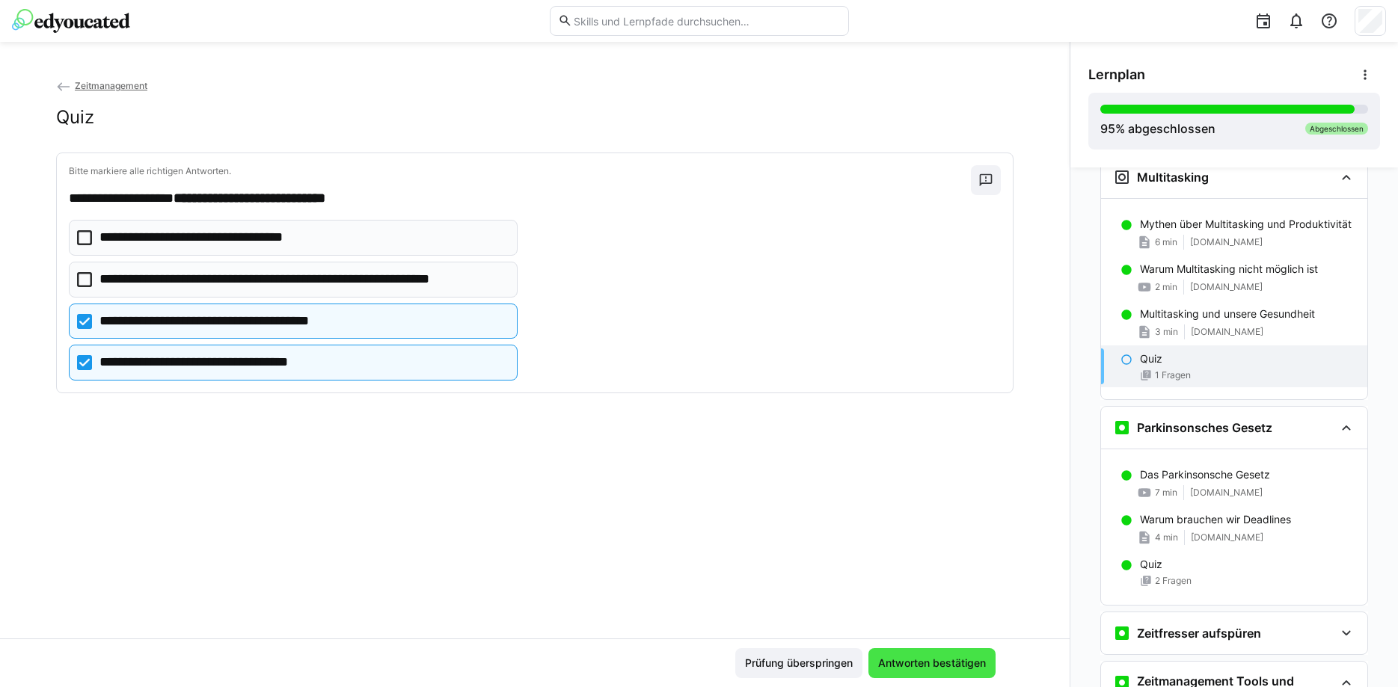
click at [929, 655] on span "Antworten bestätigen" at bounding box center [931, 663] width 127 height 30
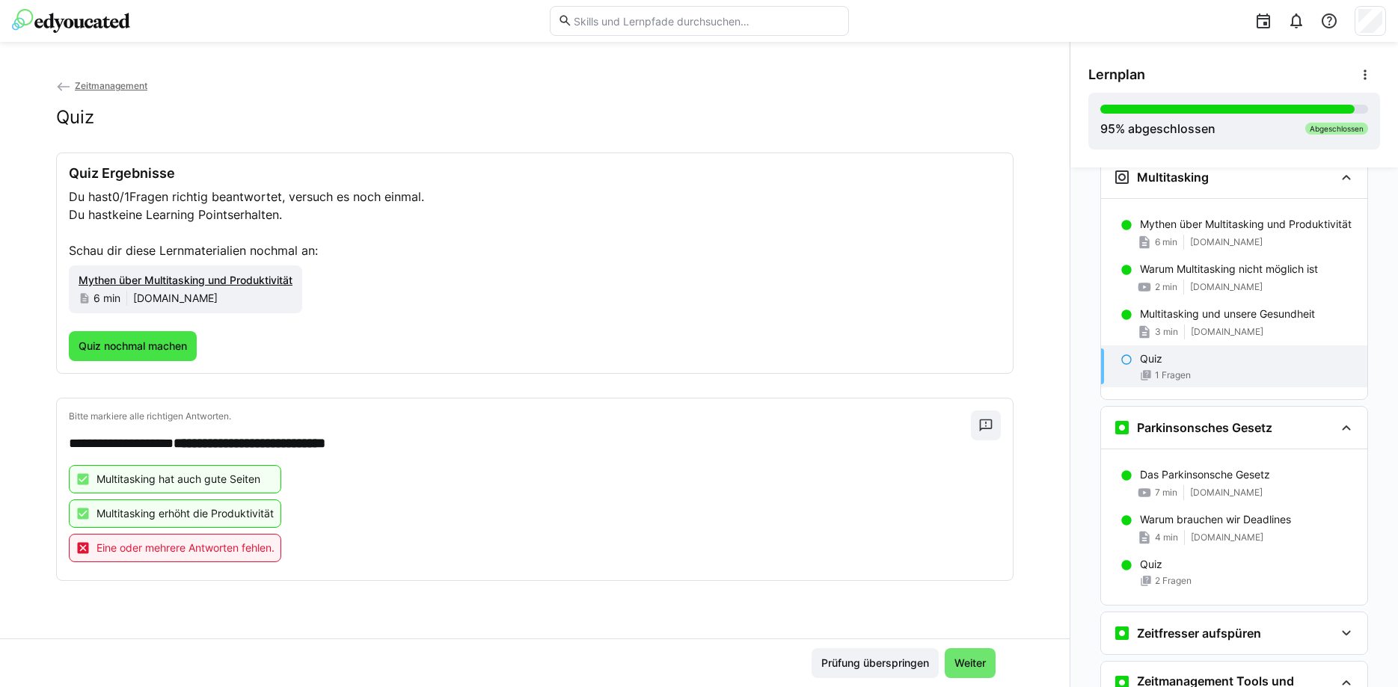
click at [162, 344] on span "Quiz nochmal machen" at bounding box center [132, 346] width 113 height 15
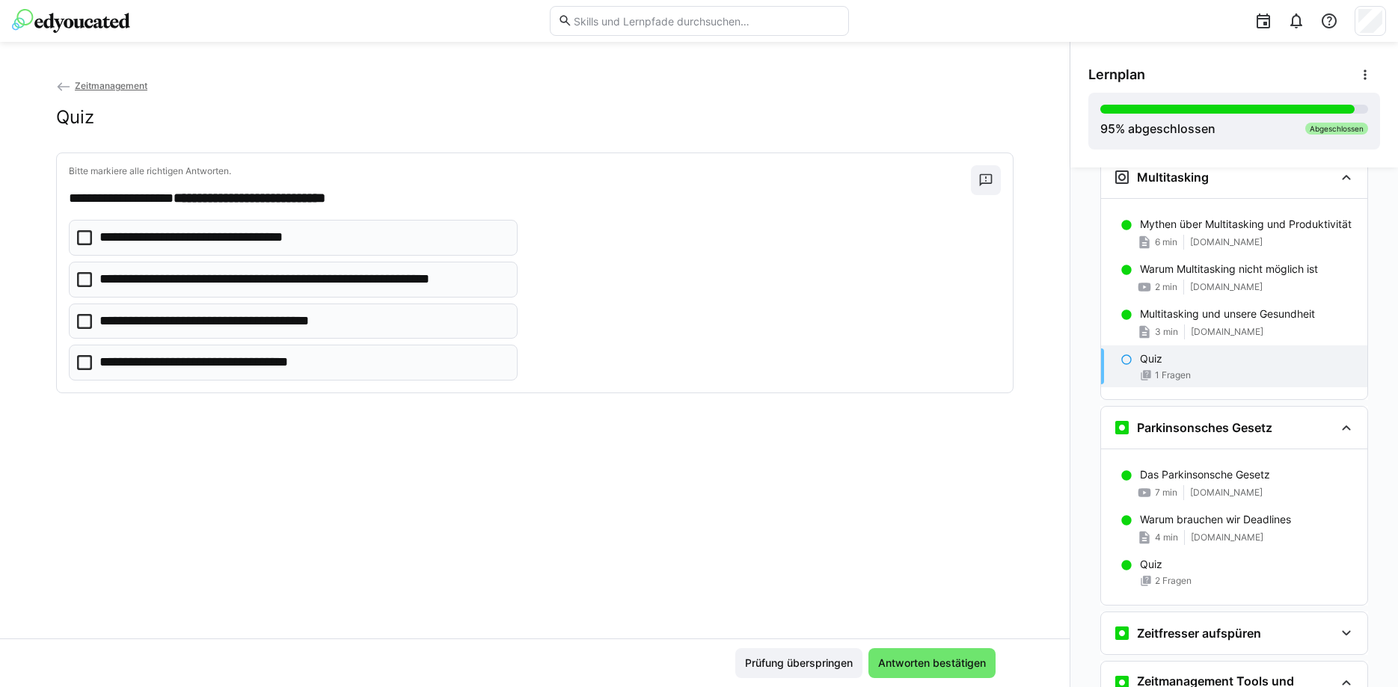
click at [86, 358] on icon at bounding box center [84, 362] width 15 height 15
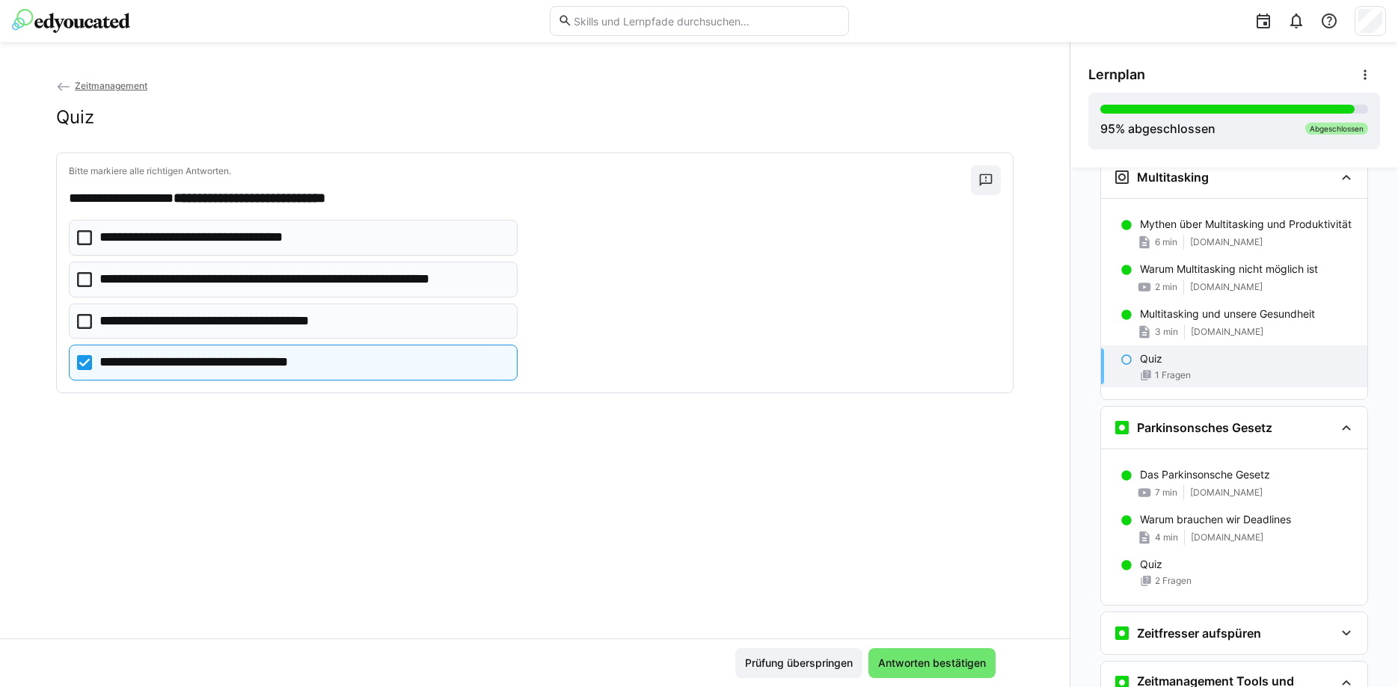
click at [84, 316] on icon at bounding box center [84, 321] width 15 height 15
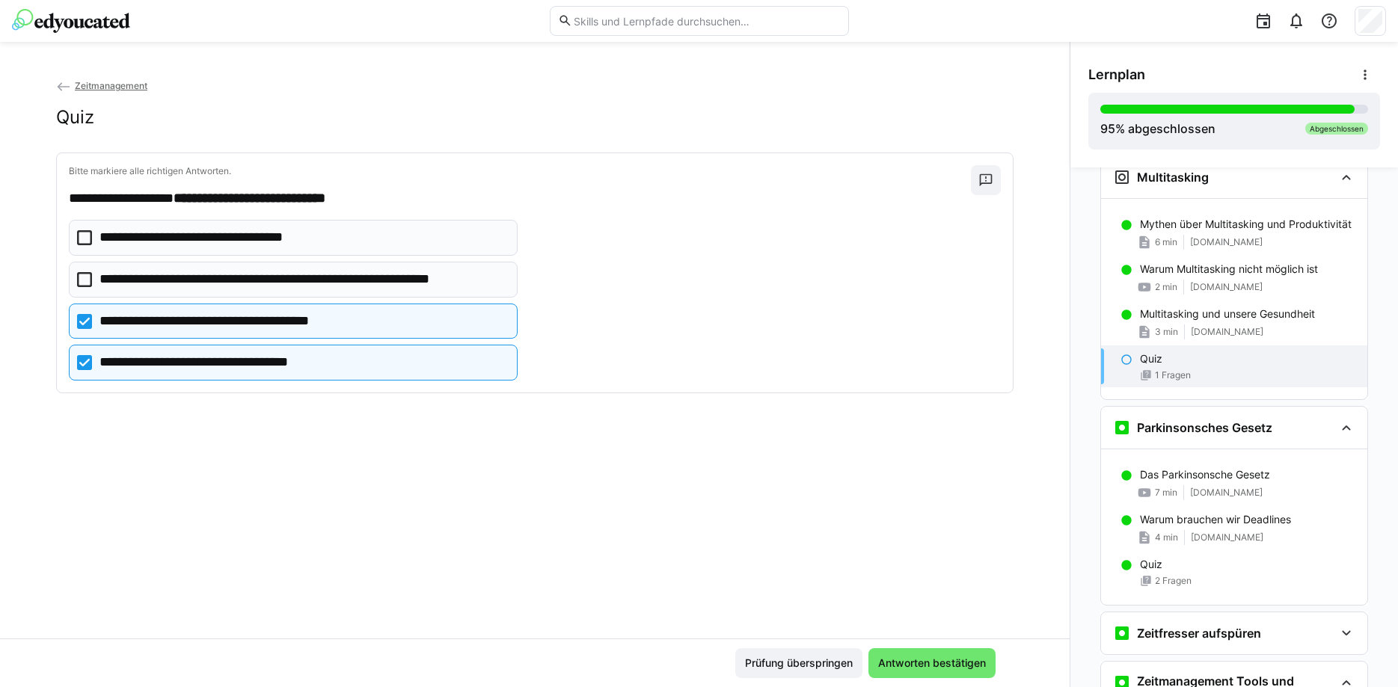
click at [90, 277] on icon at bounding box center [84, 279] width 15 height 15
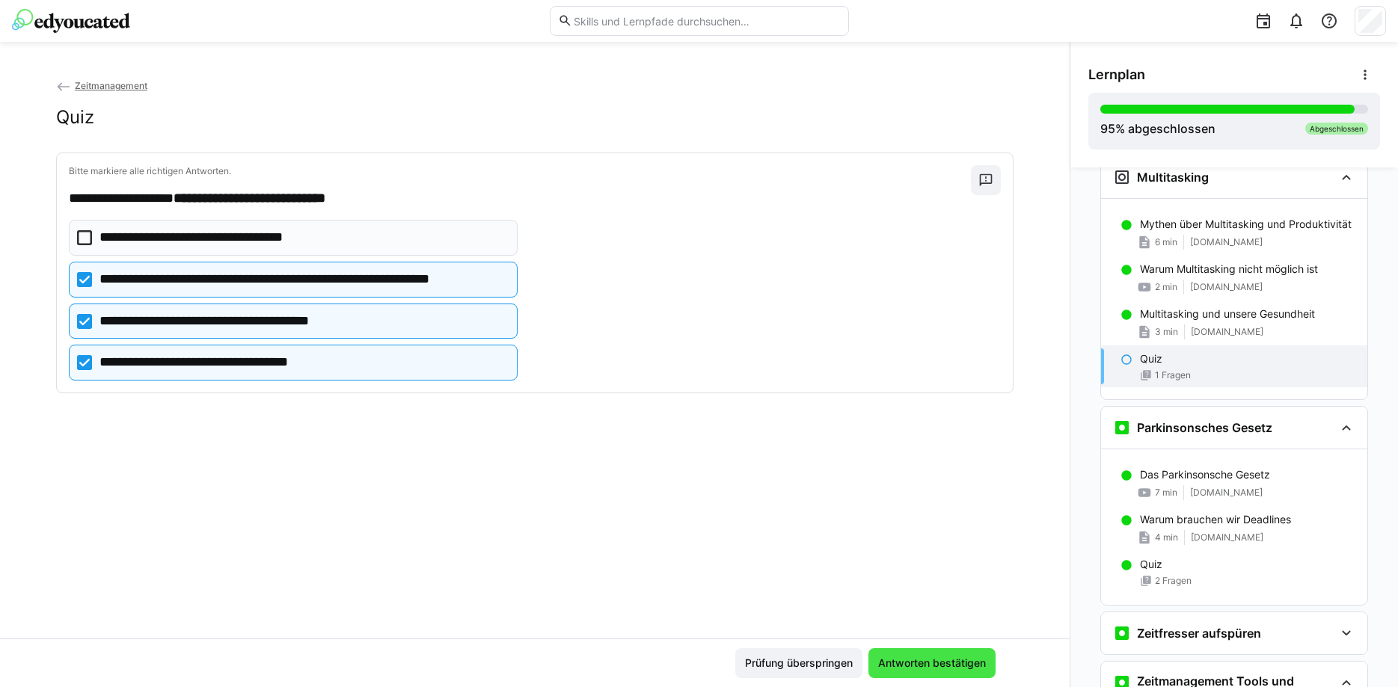
click at [930, 654] on span "Antworten bestätigen" at bounding box center [931, 663] width 127 height 30
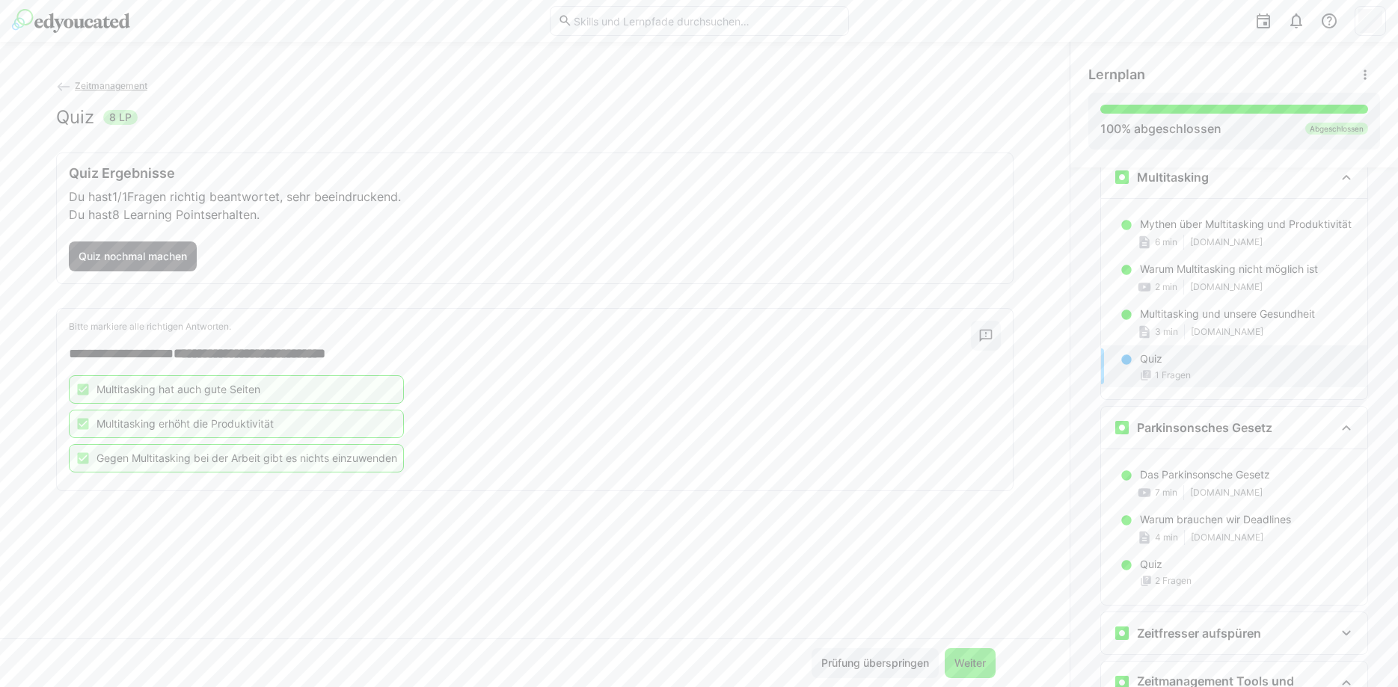
click at [969, 660] on span "Weiter" at bounding box center [970, 663] width 36 height 15
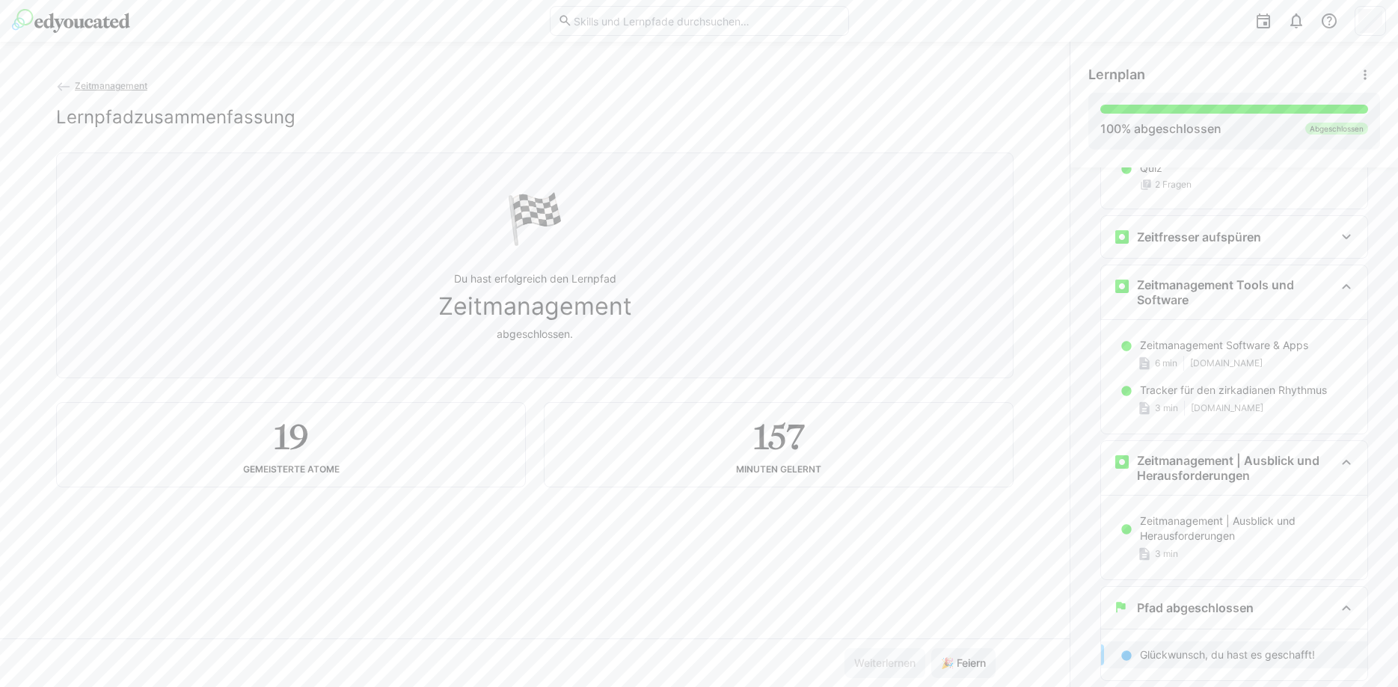
scroll to position [1332, 0]
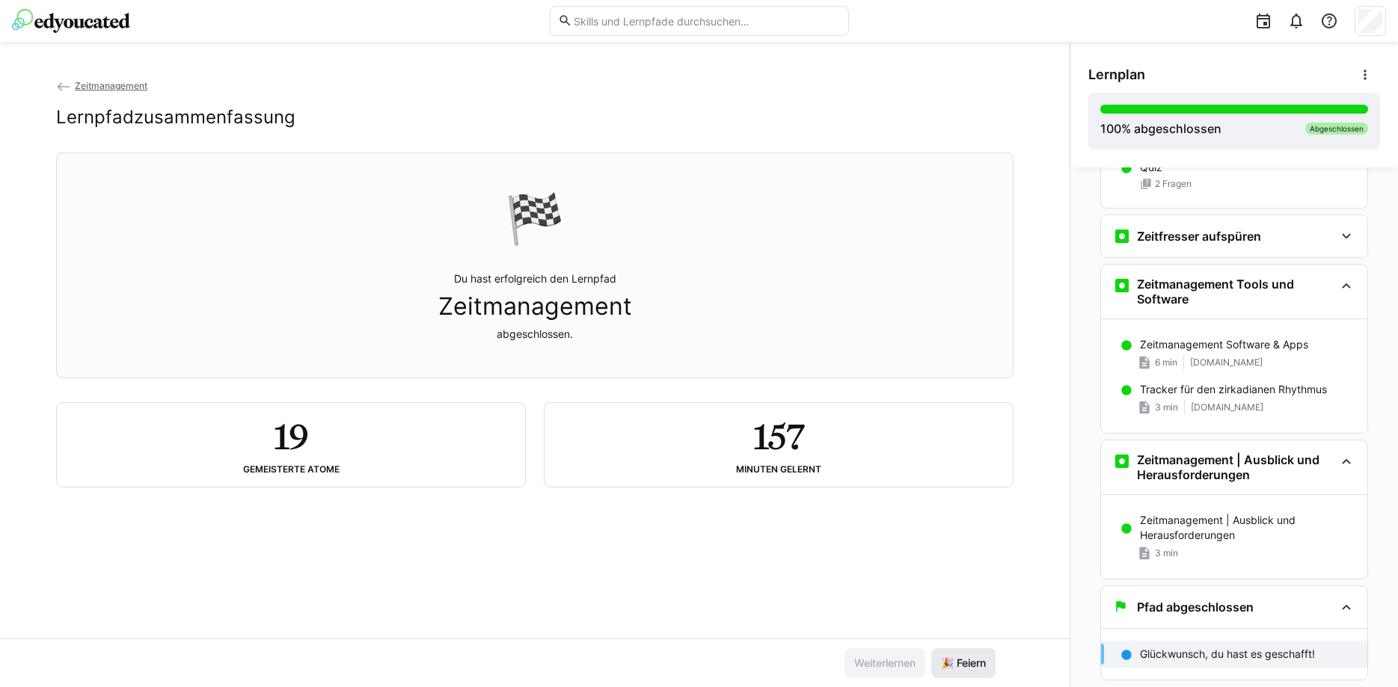
click at [966, 656] on span "🎉 Feiern" at bounding box center [962, 663] width 49 height 15
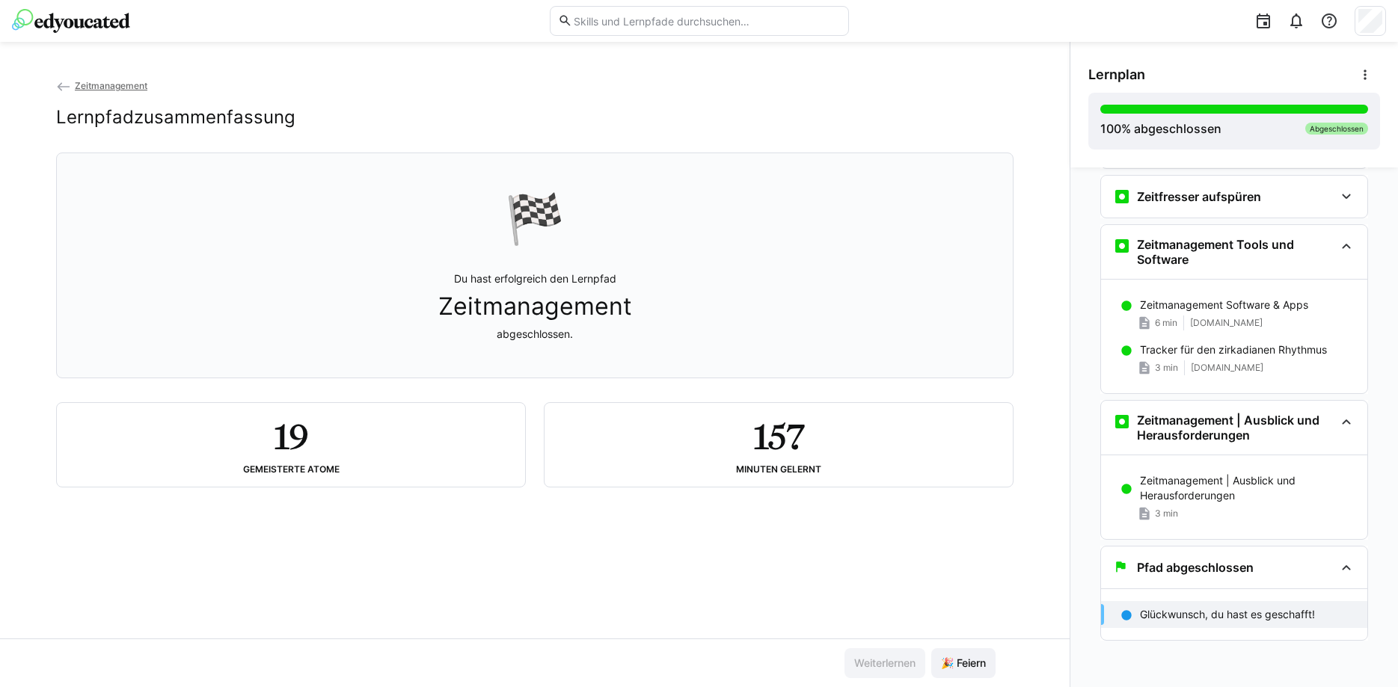
click at [109, 14] on img at bounding box center [71, 21] width 118 height 24
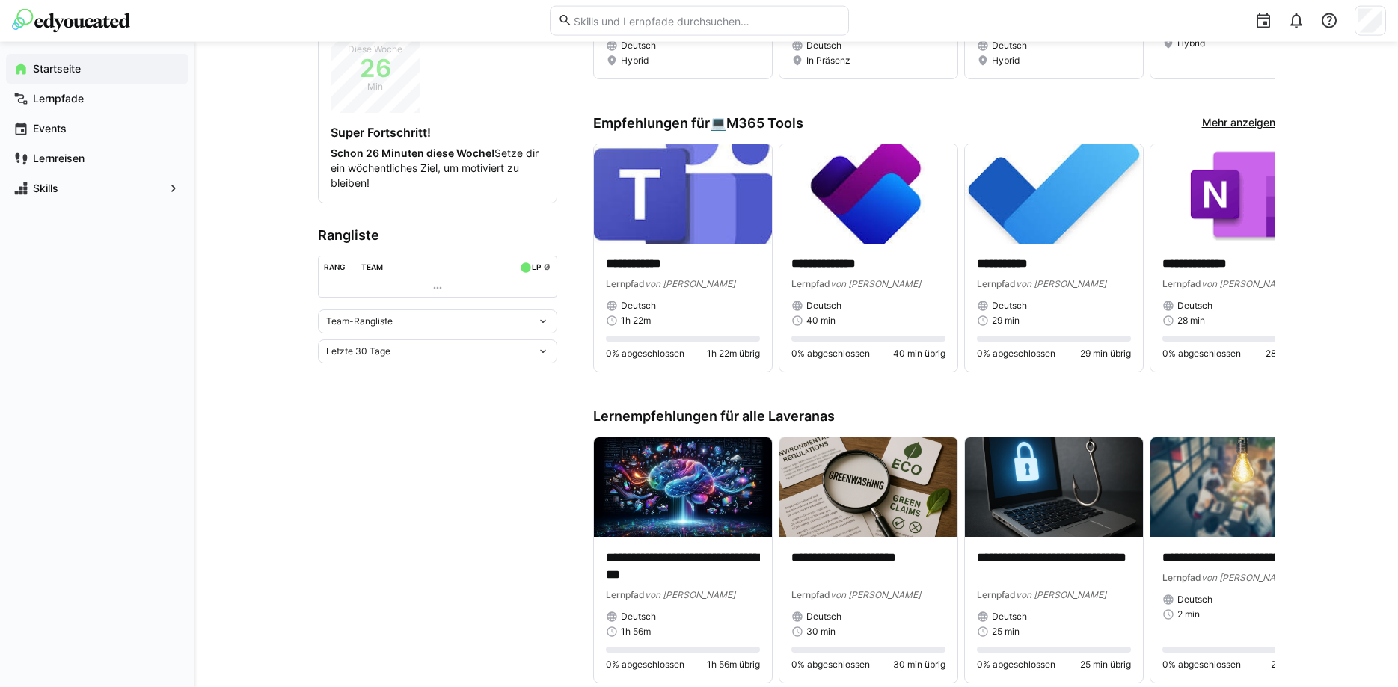
scroll to position [305, 0]
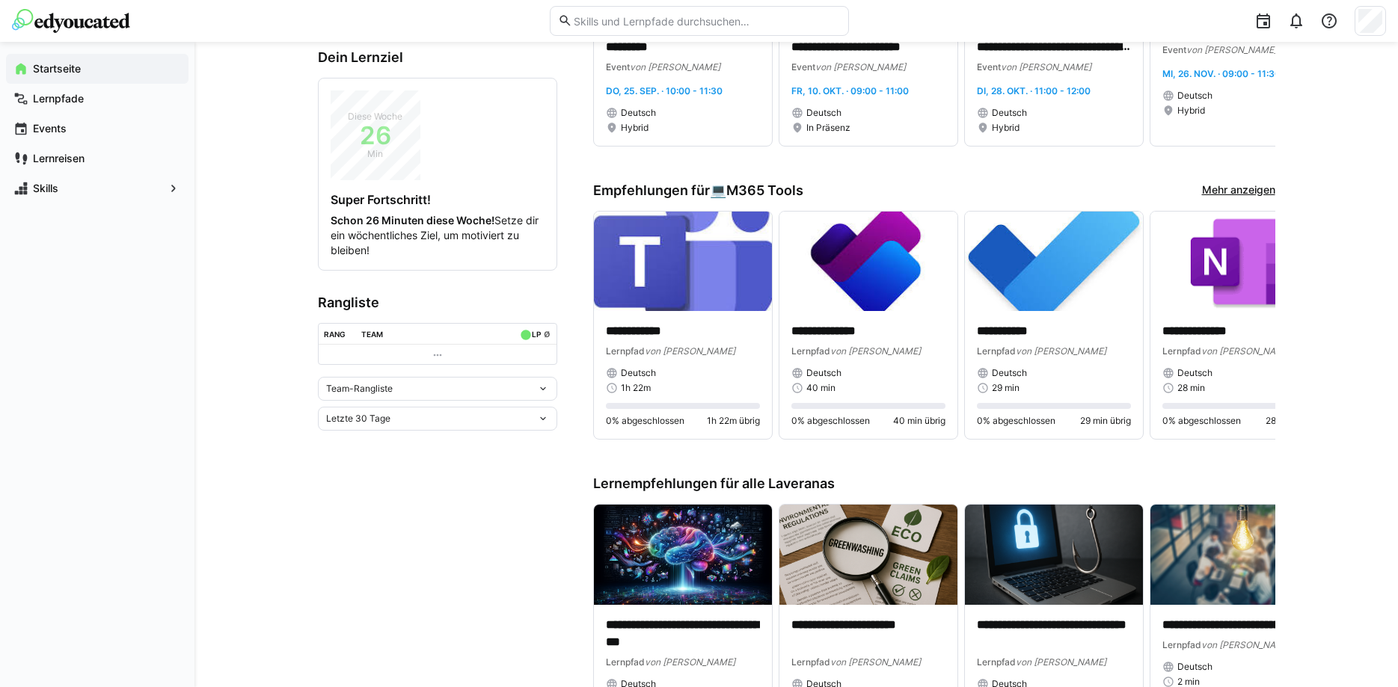
click at [547, 389] on eds-icon at bounding box center [543, 389] width 12 height 12
click at [389, 449] on div "Individuelle Rangliste" at bounding box center [437, 444] width 221 height 12
click at [472, 520] on div "Letzte 30 Tage" at bounding box center [431, 519] width 211 height 10
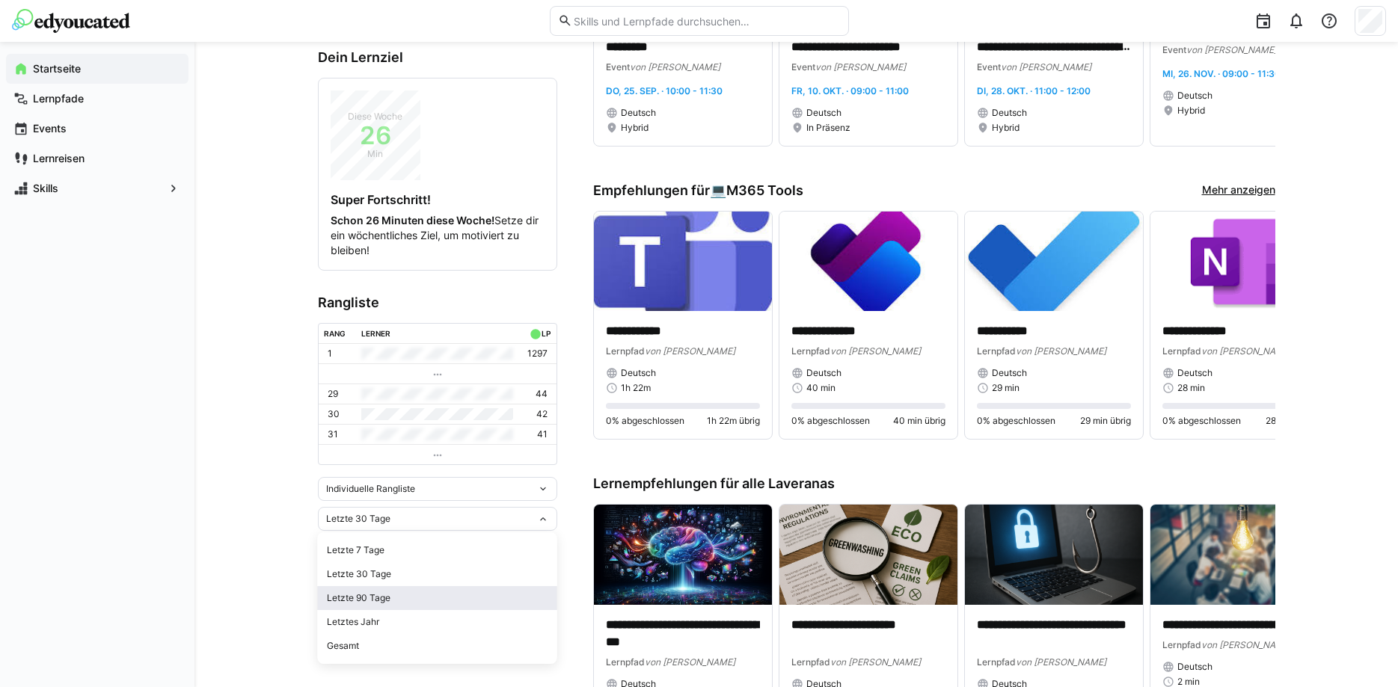
click at [415, 596] on div "Letzte 90 Tage" at bounding box center [437, 598] width 221 height 12
click at [412, 490] on span "Individuelle Rangliste" at bounding box center [370, 489] width 89 height 12
click at [289, 534] on div "**********" at bounding box center [795, 423] width 1203 height 1372
click at [414, 517] on div "Letzte 90 Tage" at bounding box center [431, 519] width 211 height 10
click at [395, 550] on div "Letzte 7 Tage" at bounding box center [437, 550] width 221 height 12
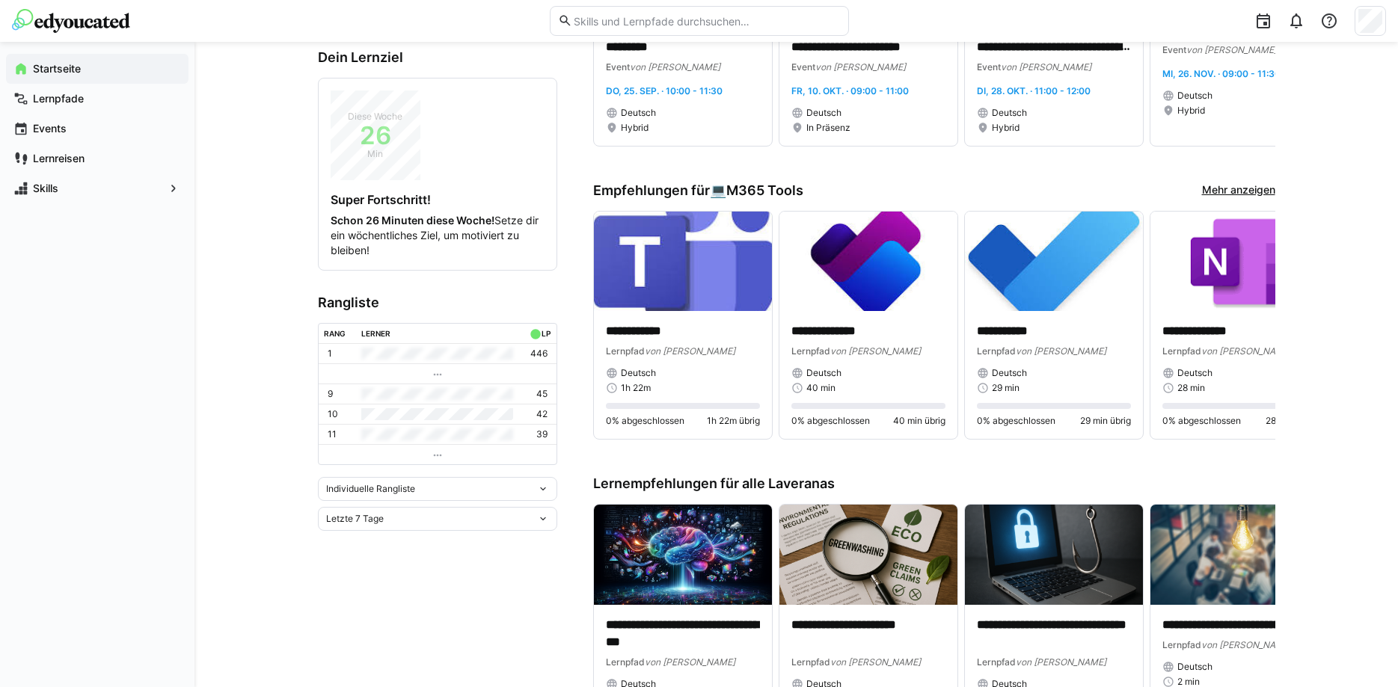
click at [432, 597] on app-home-left "**********" at bounding box center [437, 425] width 239 height 1296
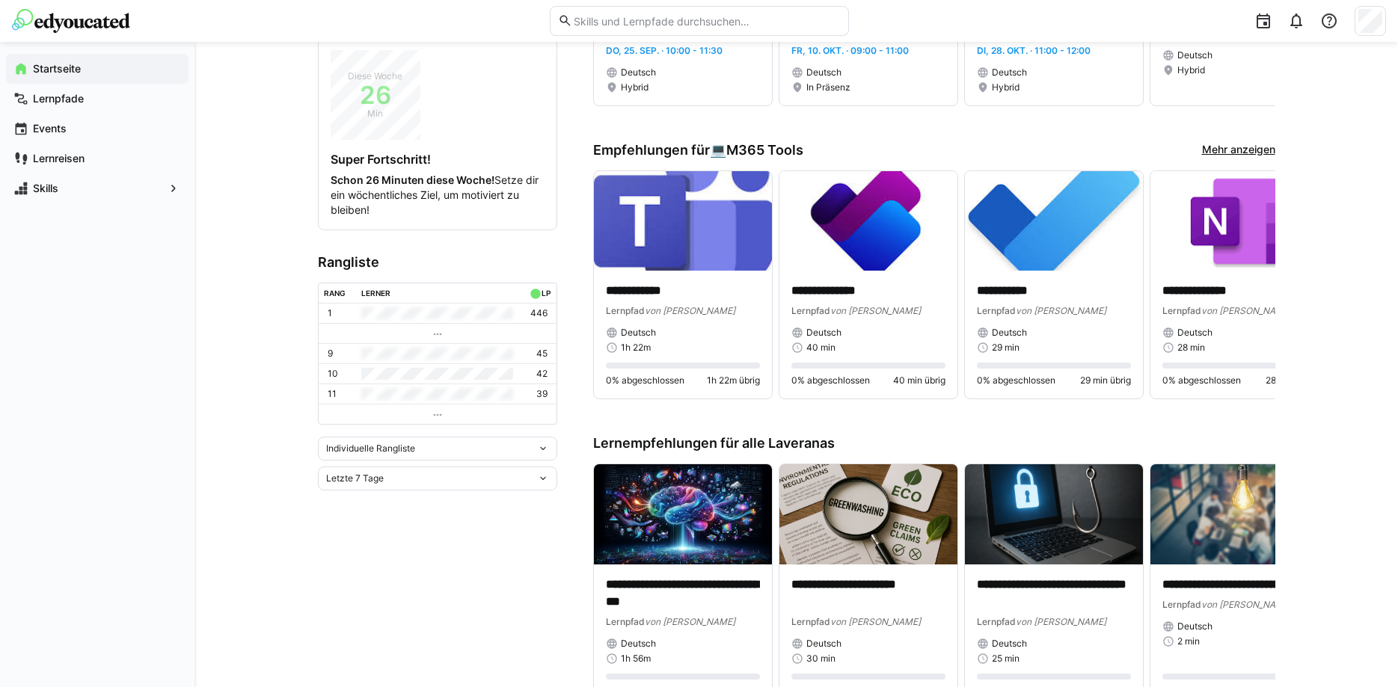
scroll to position [117, 0]
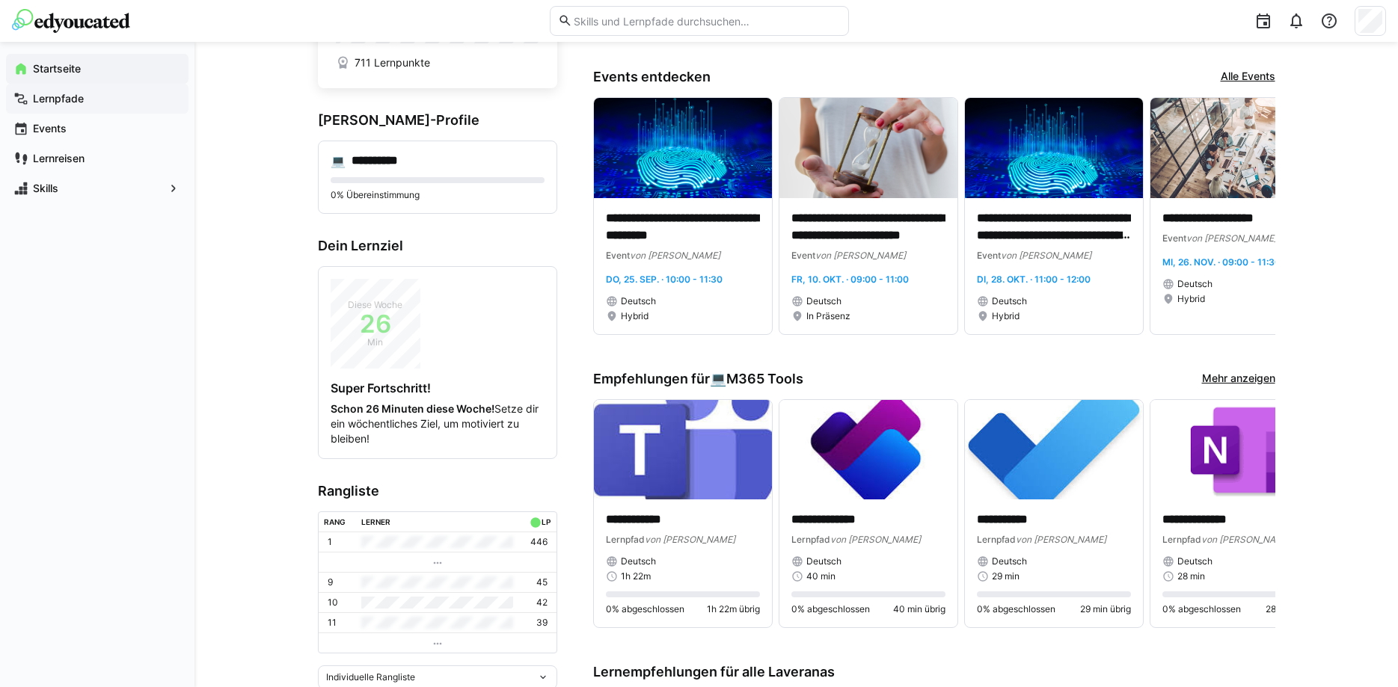
click at [74, 86] on div "Lernpfade" at bounding box center [97, 99] width 182 height 30
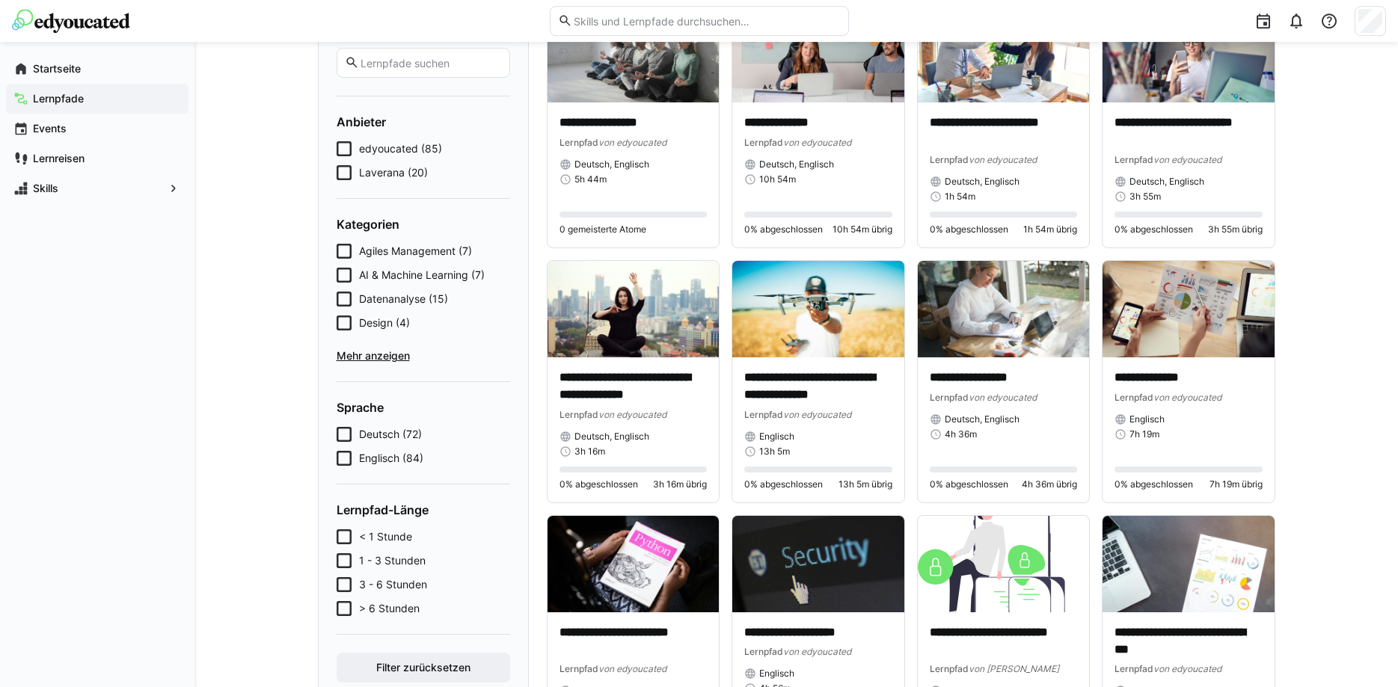
scroll to position [153, 0]
click at [374, 359] on span "Mehr anzeigen" at bounding box center [422, 355] width 173 height 15
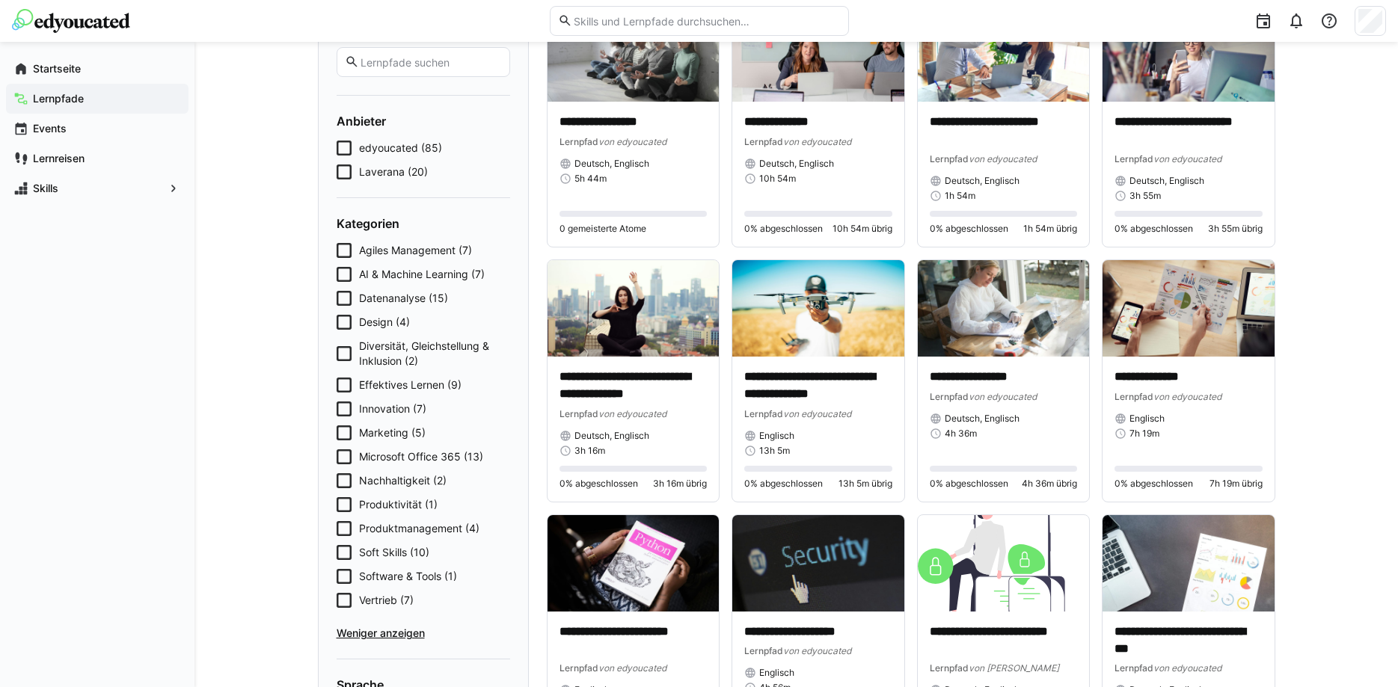
click at [347, 550] on icon at bounding box center [343, 552] width 15 height 15
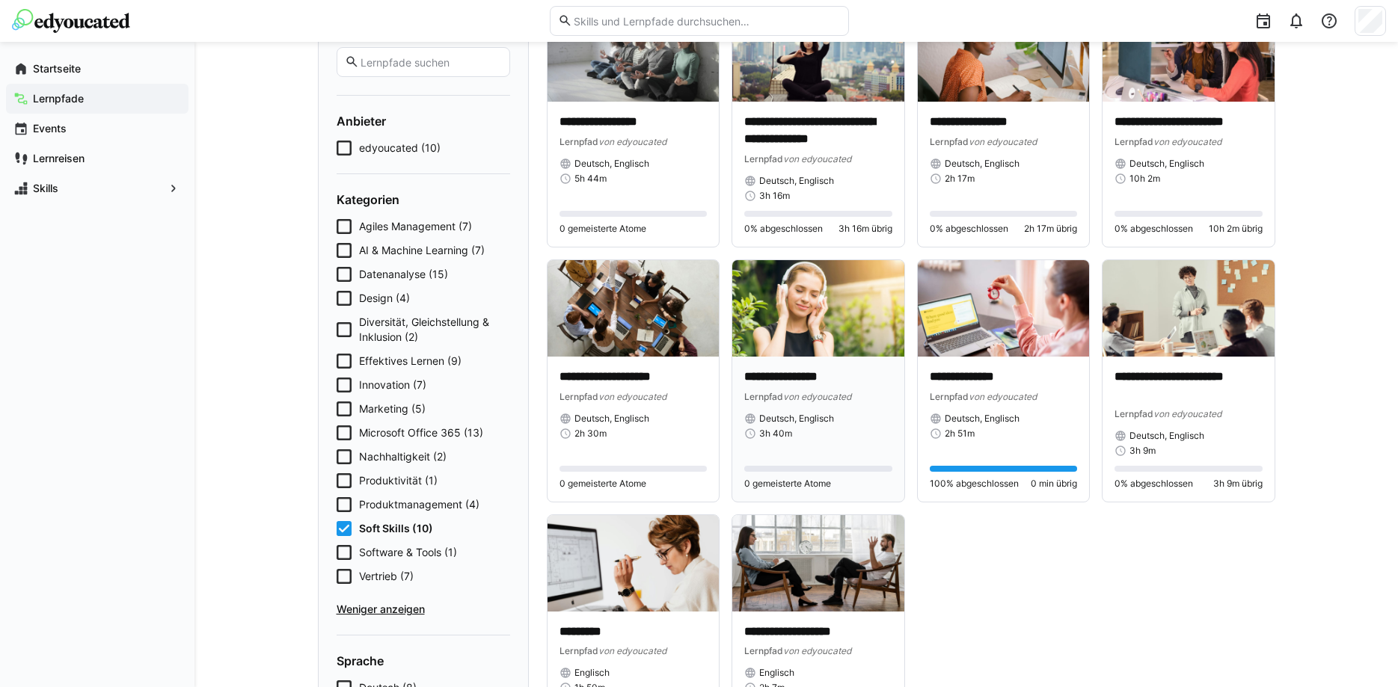
click at [837, 301] on img at bounding box center [818, 308] width 172 height 96
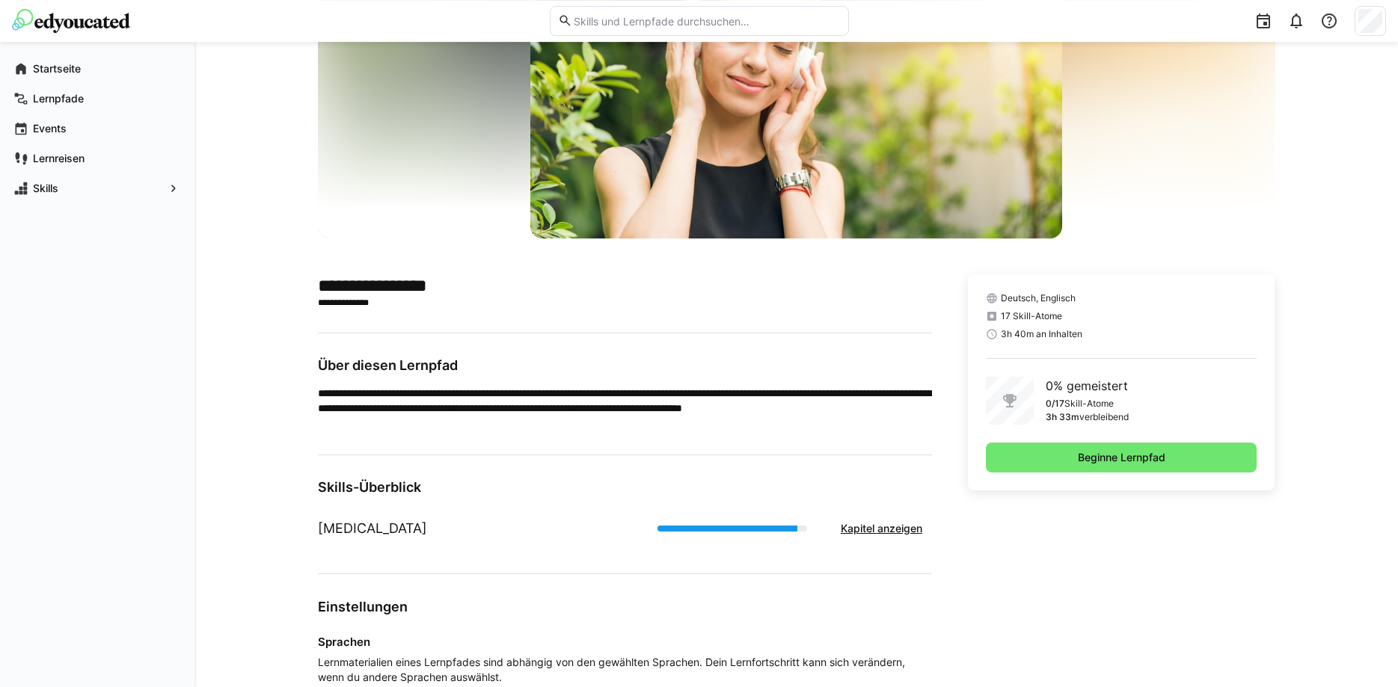
scroll to position [153, 0]
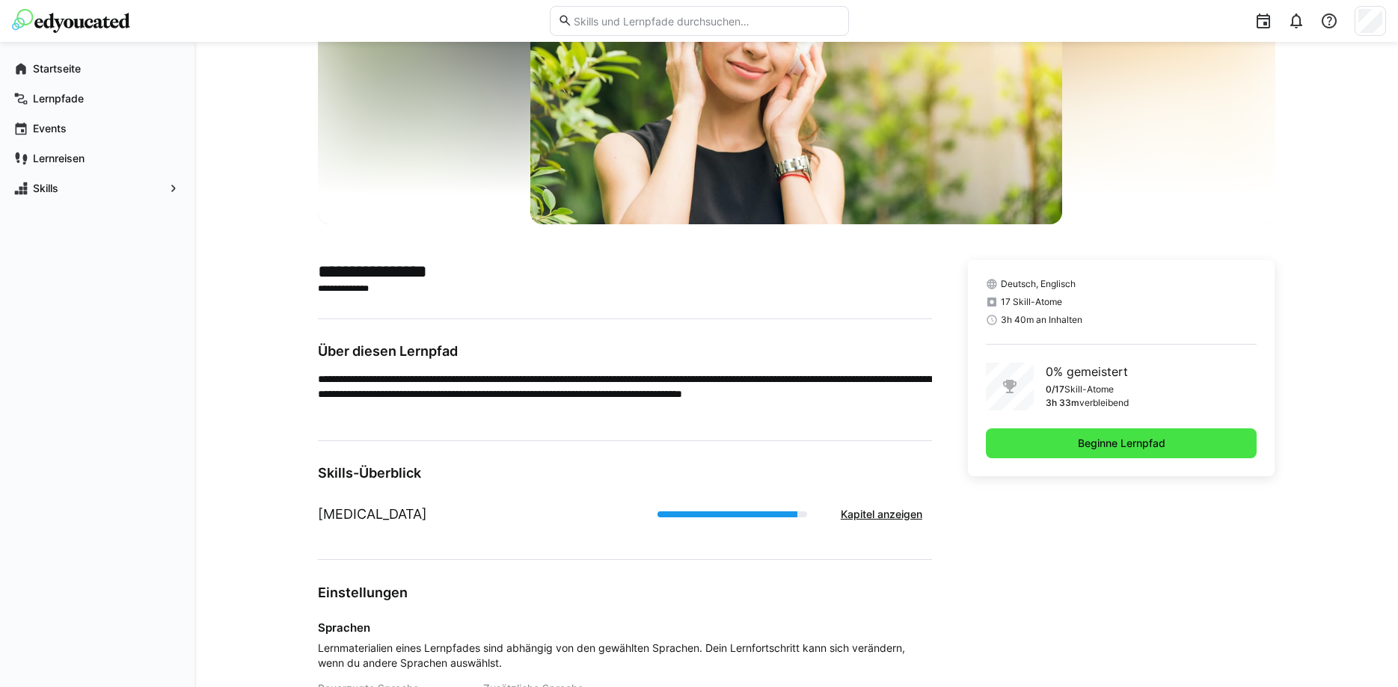
click at [1024, 443] on span "Beginne Lernpfad" at bounding box center [1121, 443] width 271 height 30
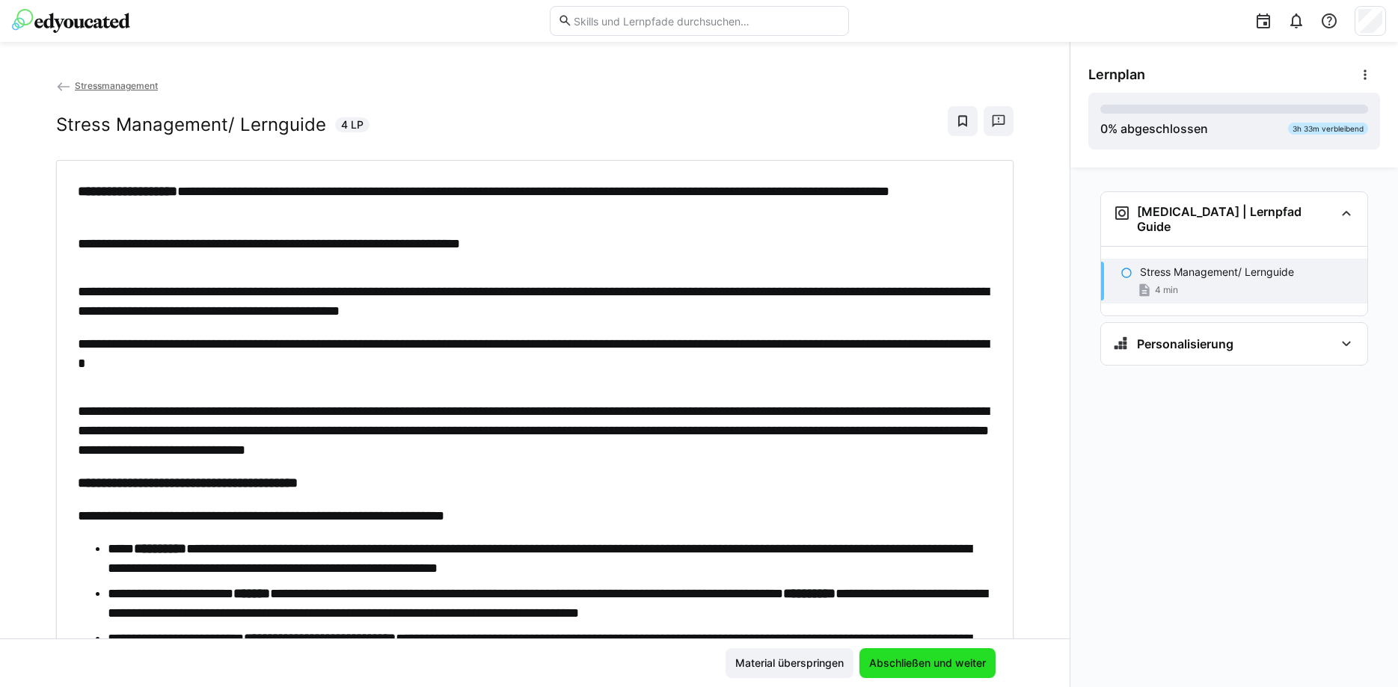
click at [930, 665] on span "Abschließen und weiter" at bounding box center [927, 663] width 121 height 15
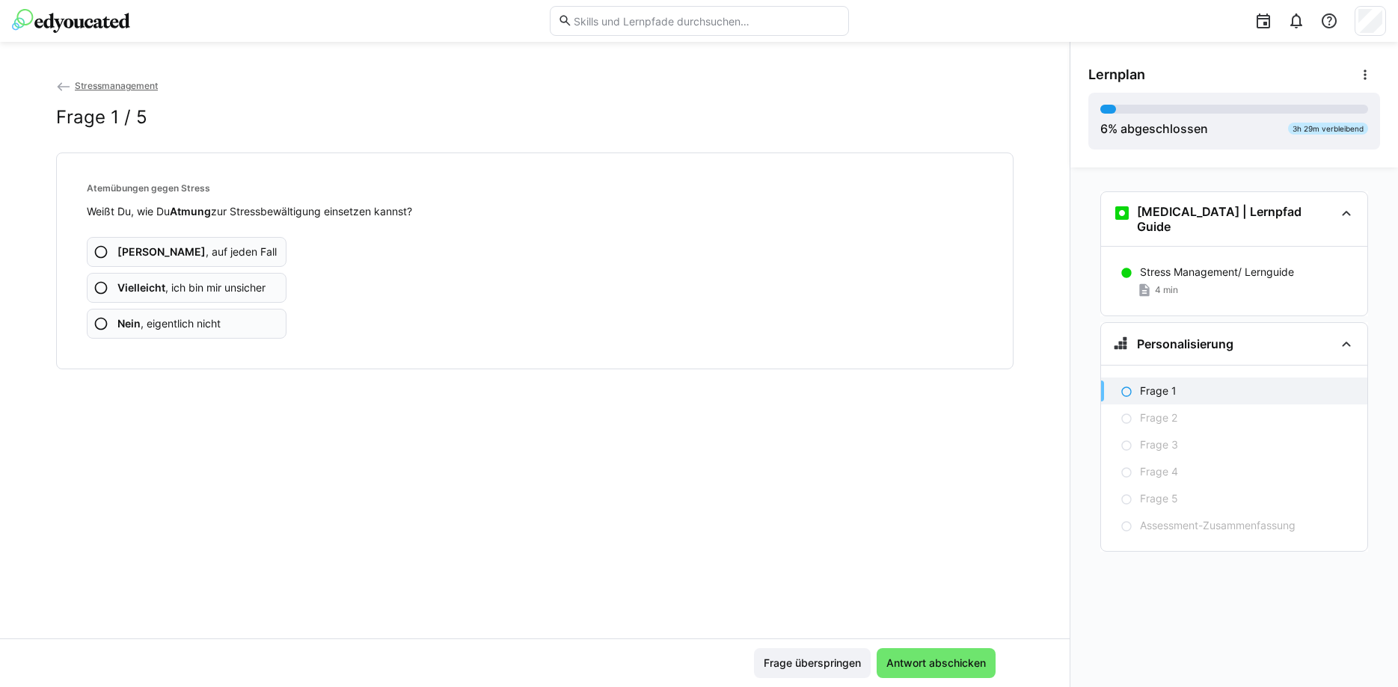
click at [100, 322] on eds-icon at bounding box center [100, 323] width 15 height 15
click at [105, 325] on eds-icon at bounding box center [100, 323] width 15 height 15
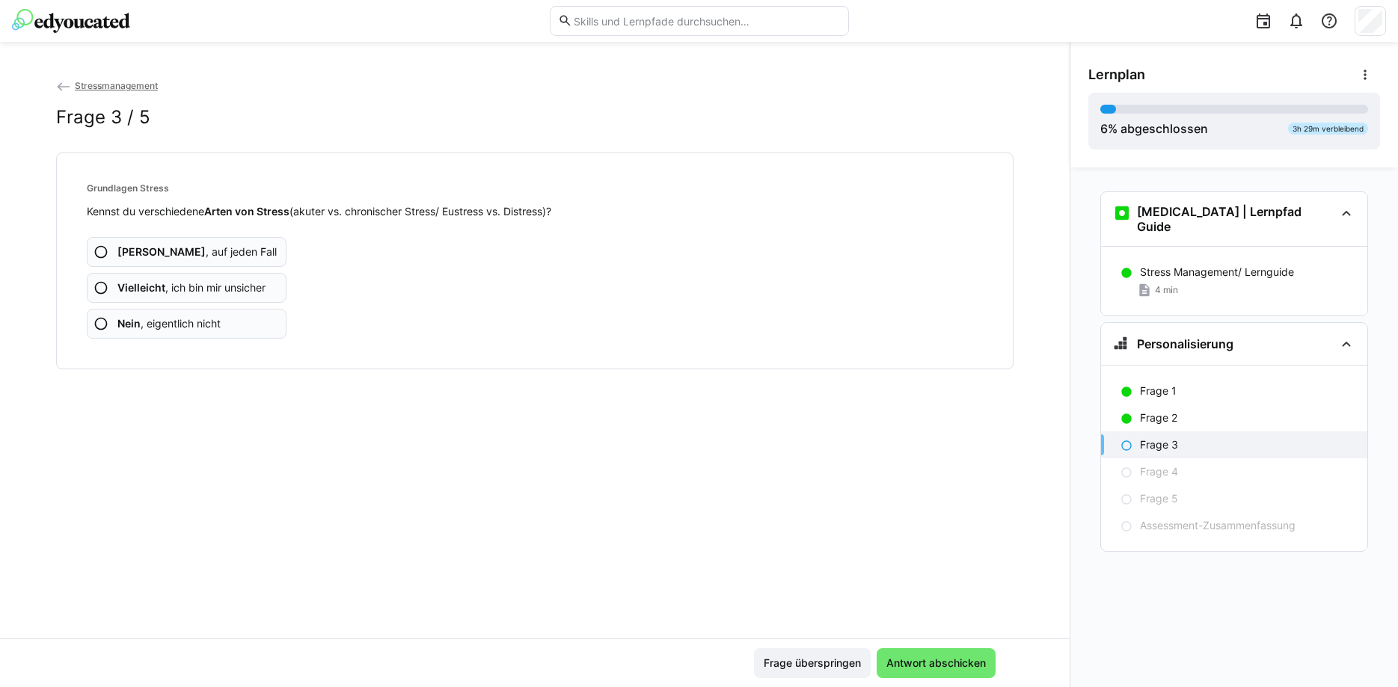
click at [105, 326] on eds-icon at bounding box center [100, 323] width 15 height 15
click at [107, 288] on eds-icon at bounding box center [100, 287] width 15 height 15
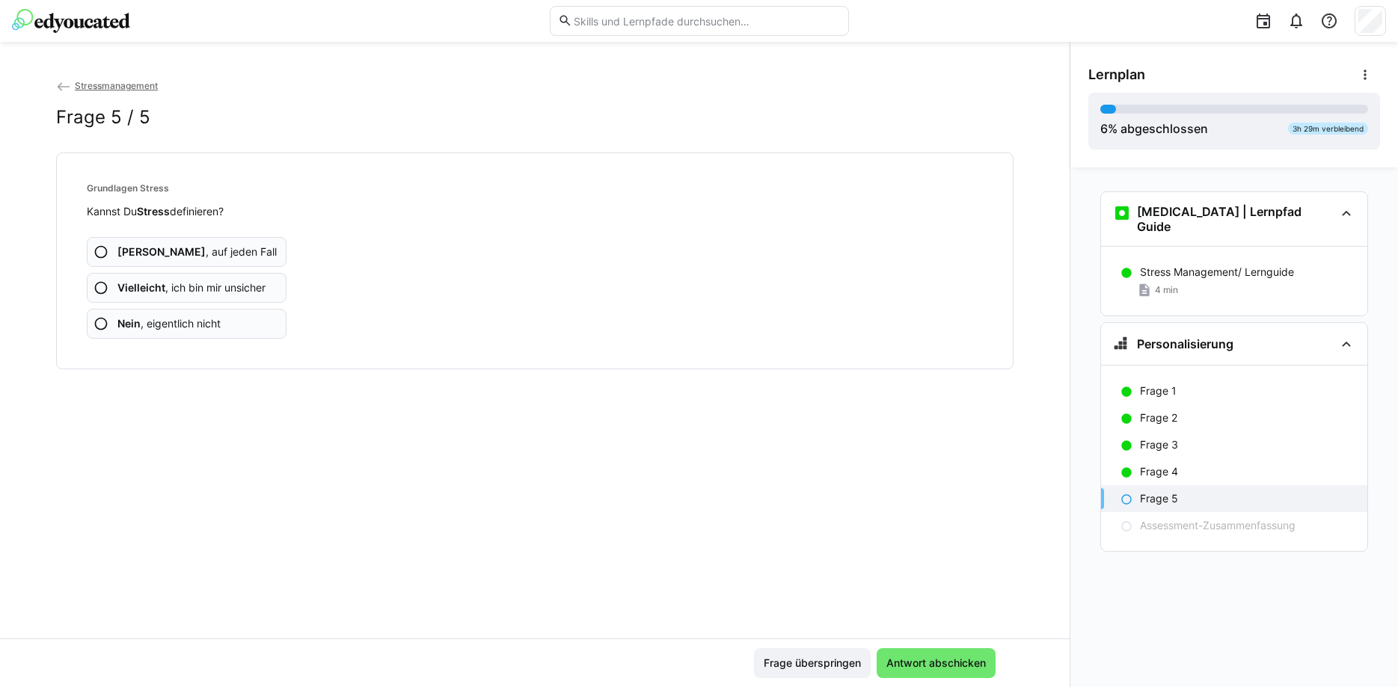
click at [102, 293] on eds-icon at bounding box center [100, 287] width 15 height 15
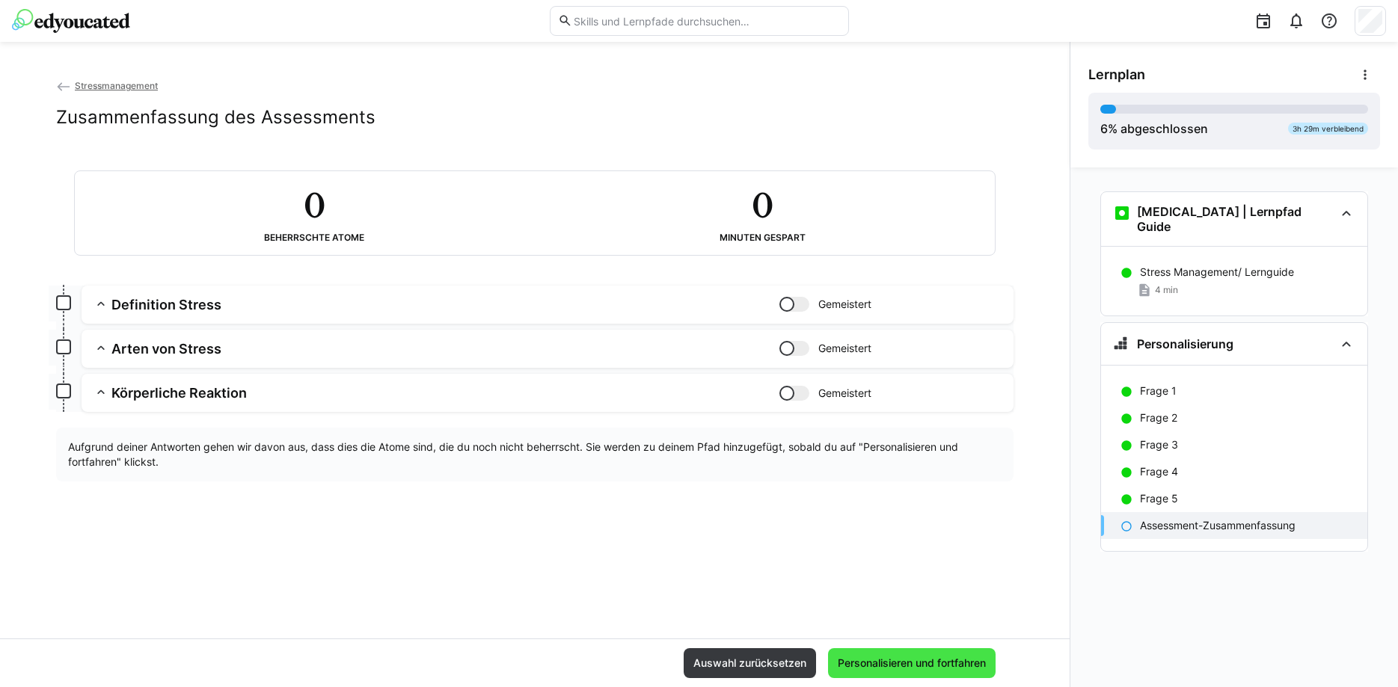
click at [904, 660] on span "Personalisieren und fortfahren" at bounding box center [911, 663] width 153 height 15
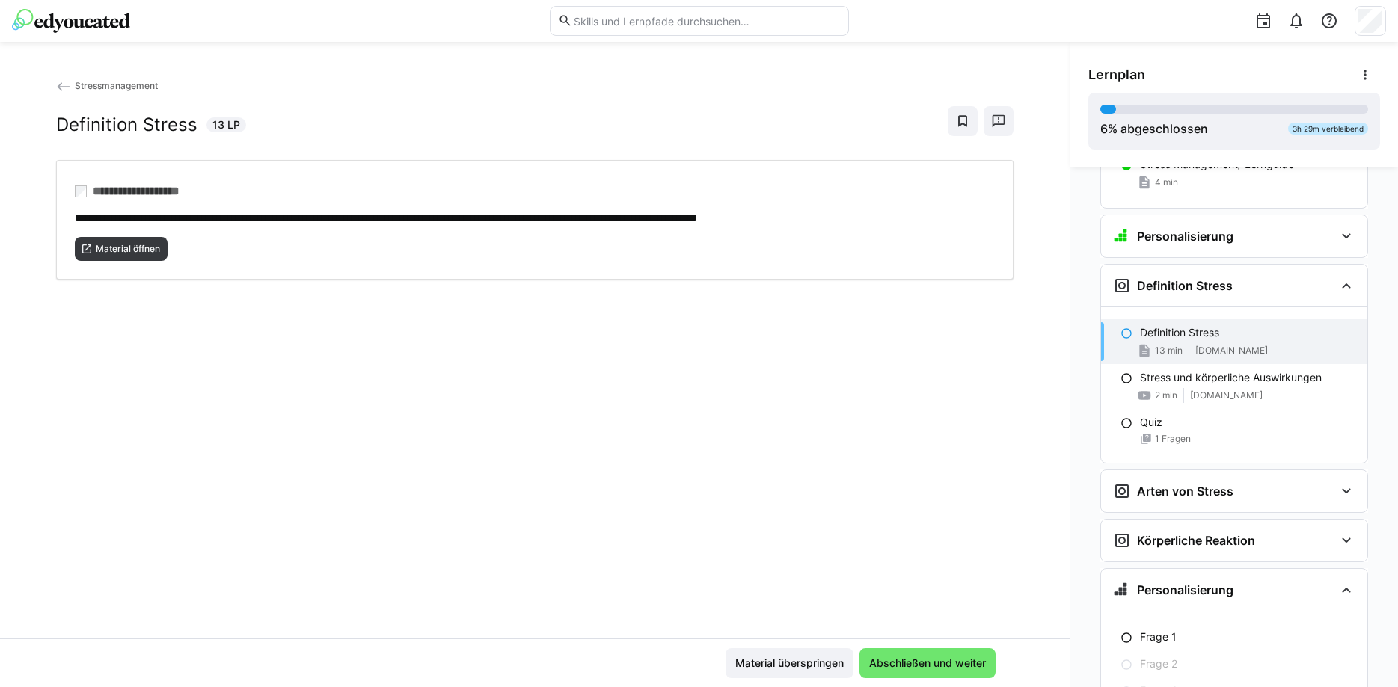
scroll to position [108, 0]
click at [132, 253] on span "Material öffnen" at bounding box center [127, 249] width 67 height 12
click at [931, 674] on span "Abschließen und weiter" at bounding box center [927, 663] width 136 height 30
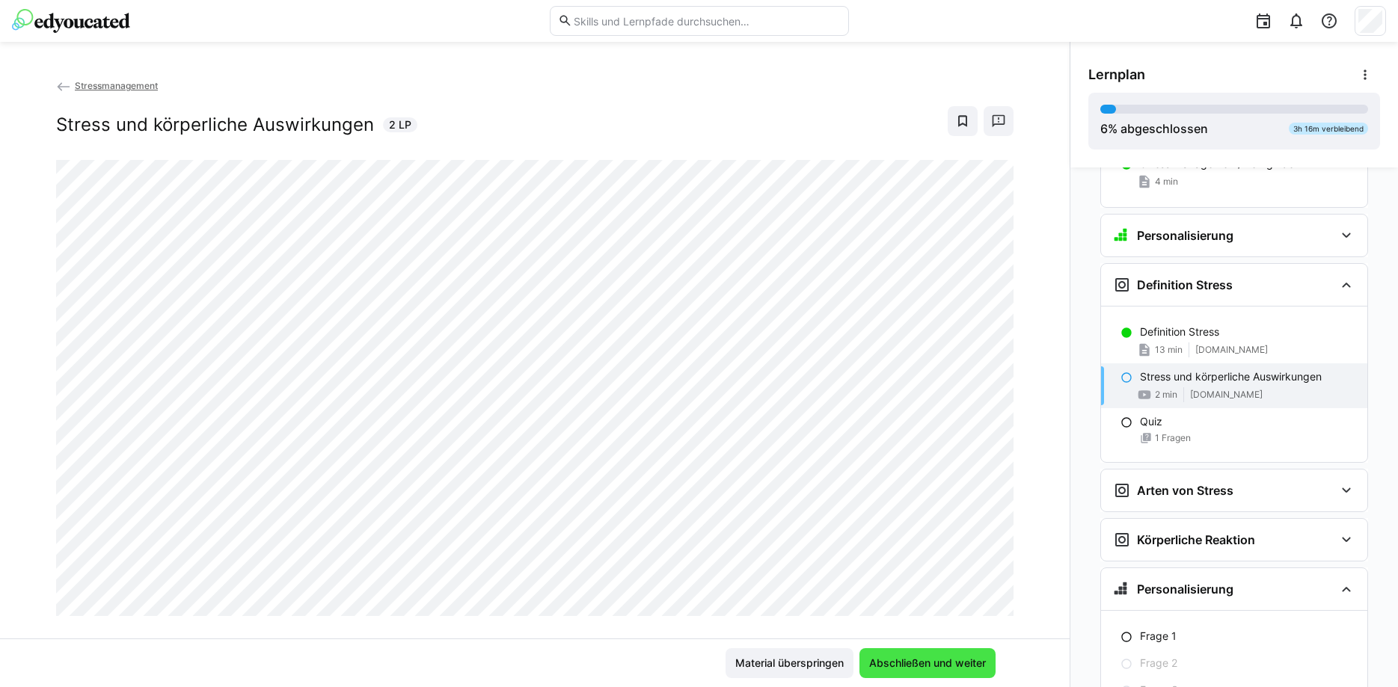
click at [958, 664] on span "Abschließen und weiter" at bounding box center [927, 663] width 121 height 15
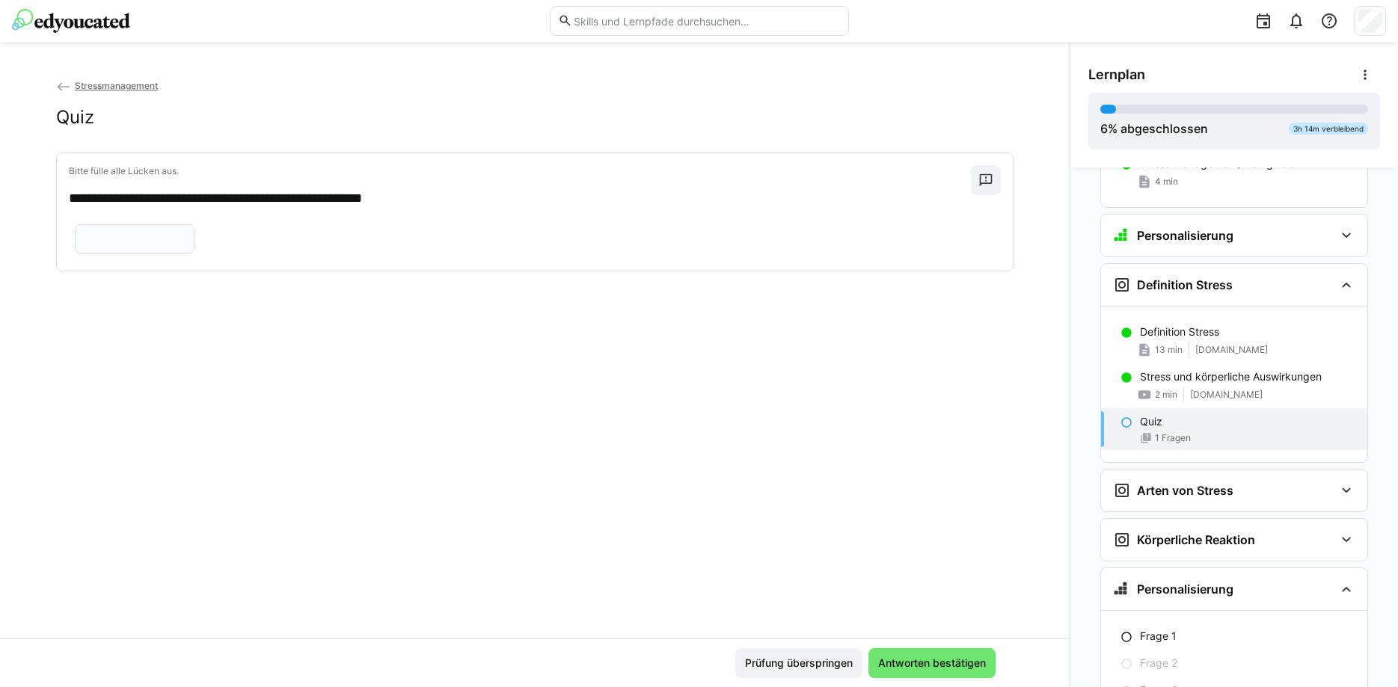
click at [156, 234] on input "text" at bounding box center [134, 239] width 103 height 13
type input "******"
click at [902, 672] on span "Antworten bestätigen" at bounding box center [931, 663] width 127 height 30
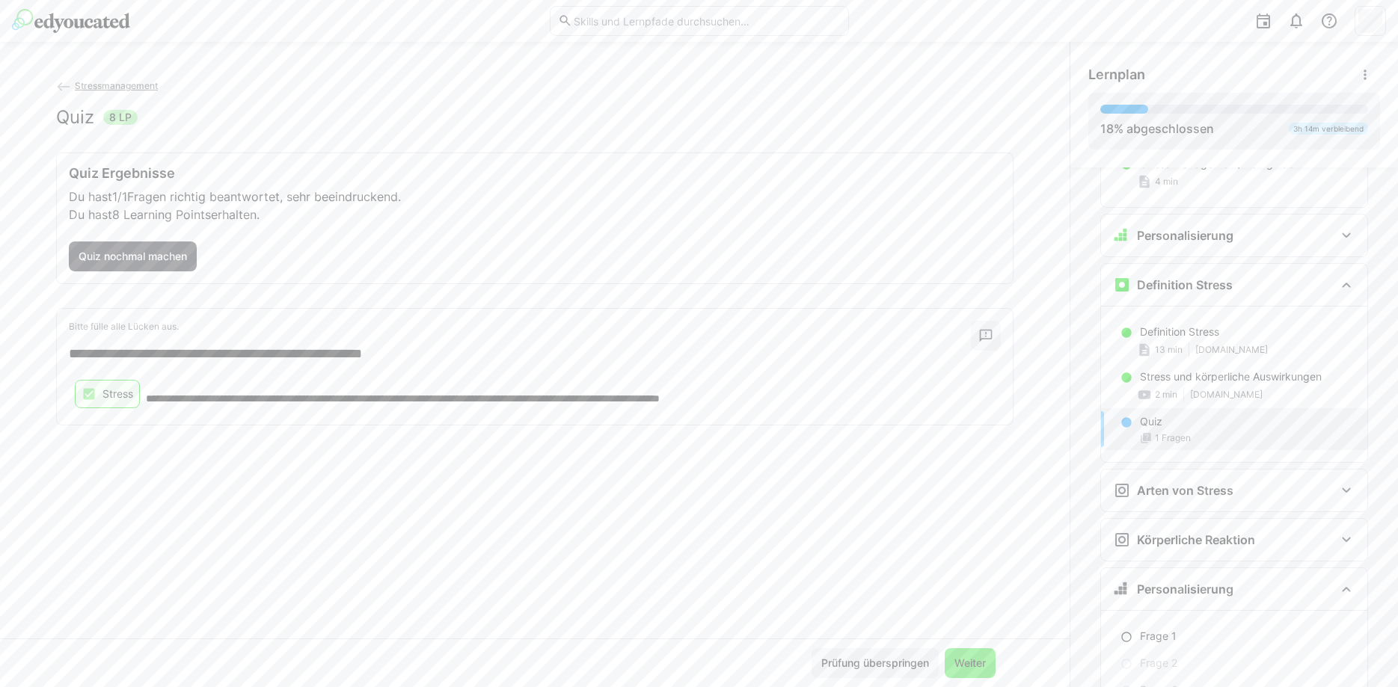
click at [968, 665] on span "Weiter" at bounding box center [970, 663] width 36 height 15
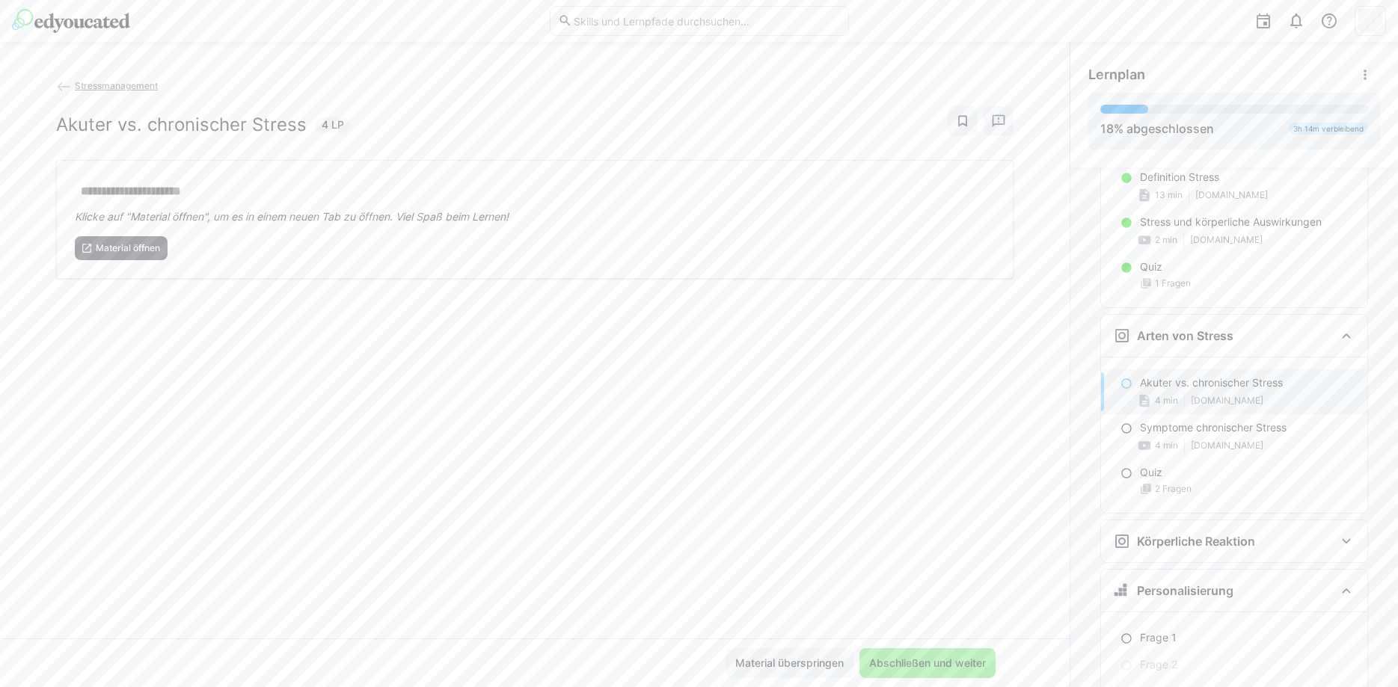
scroll to position [265, 0]
click at [116, 253] on span "Material öffnen" at bounding box center [127, 248] width 67 height 12
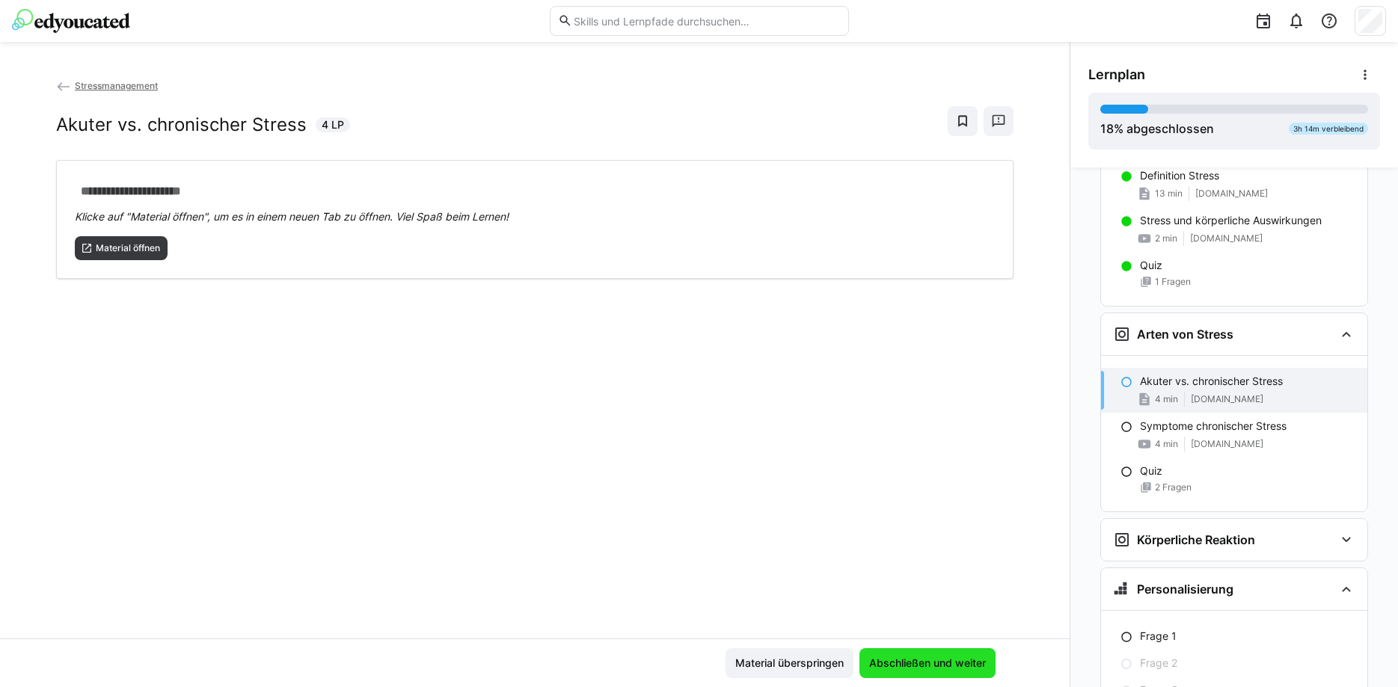
click at [906, 660] on span "Abschließen und weiter" at bounding box center [927, 663] width 121 height 15
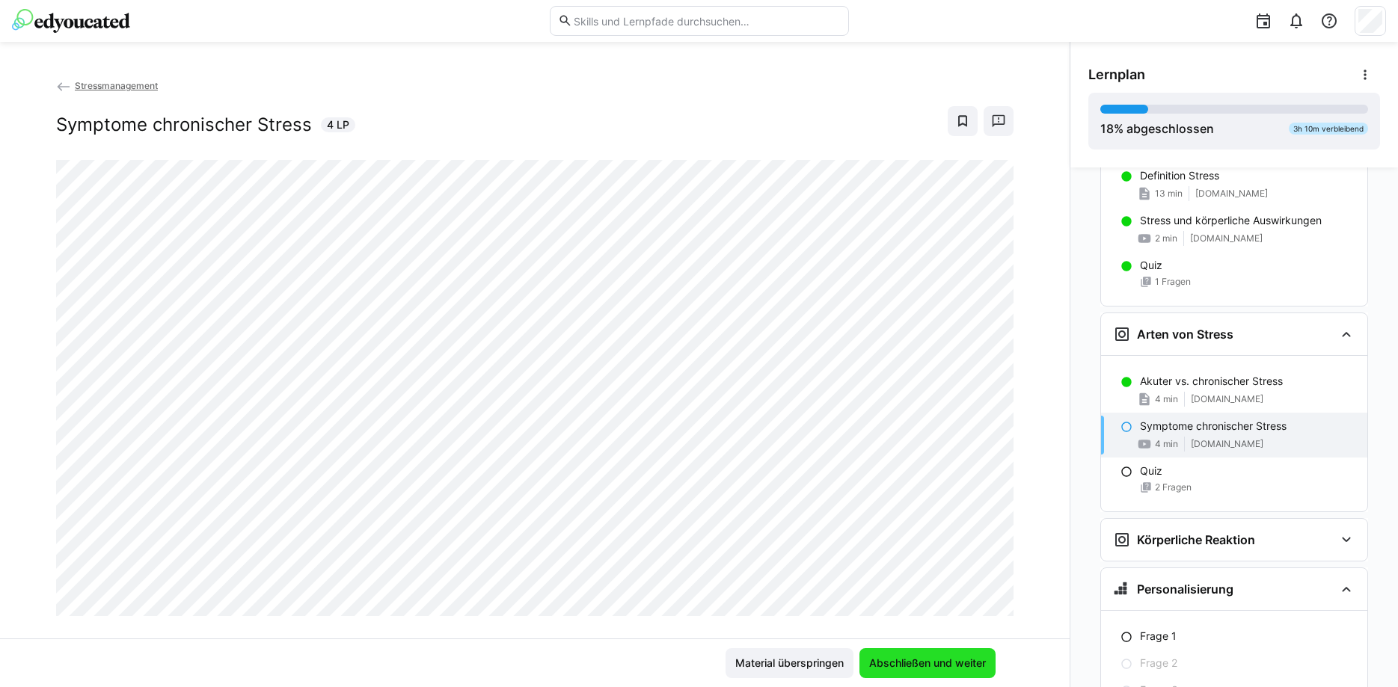
click at [930, 666] on span "Abschließen und weiter" at bounding box center [927, 663] width 121 height 15
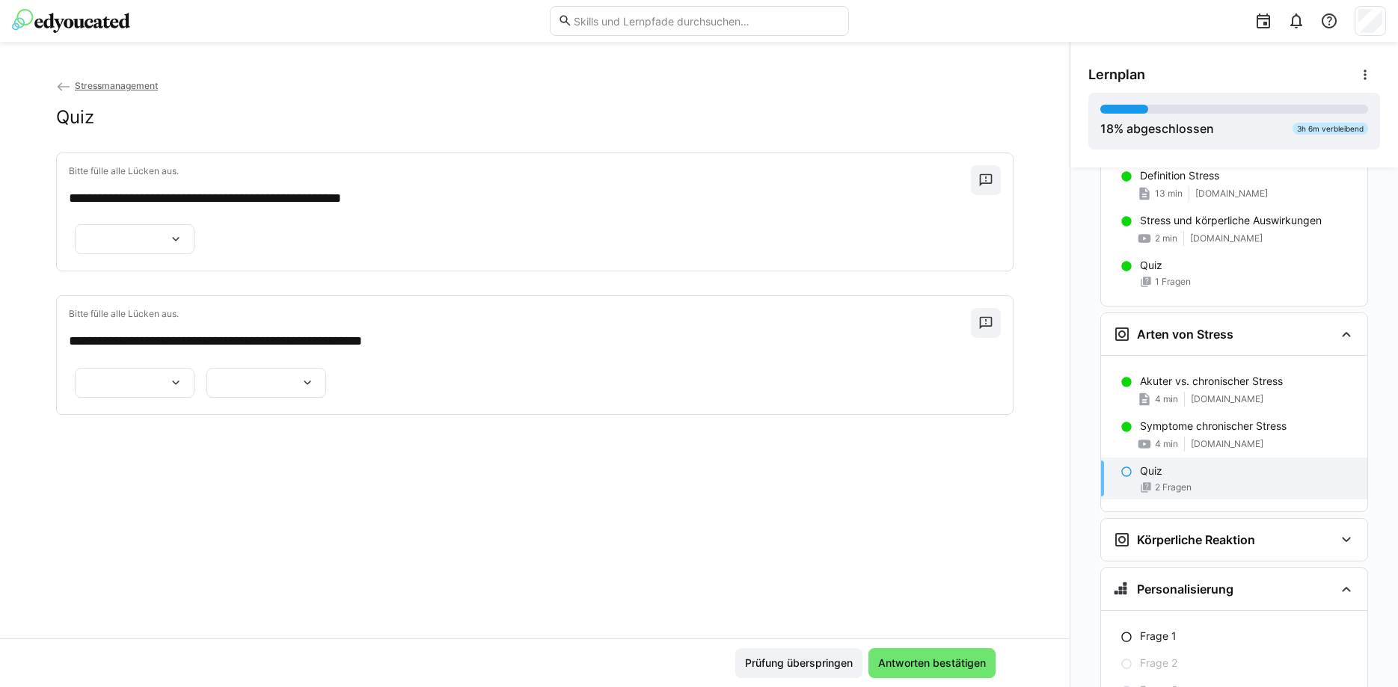
click at [194, 242] on div at bounding box center [135, 239] width 120 height 30
click at [233, 306] on span "**********" at bounding box center [211, 310] width 120 height 31
click at [184, 373] on div at bounding box center [135, 383] width 120 height 30
click at [126, 428] on span "******" at bounding box center [135, 423] width 120 height 31
click at [300, 390] on eds-icon at bounding box center [307, 382] width 15 height 15
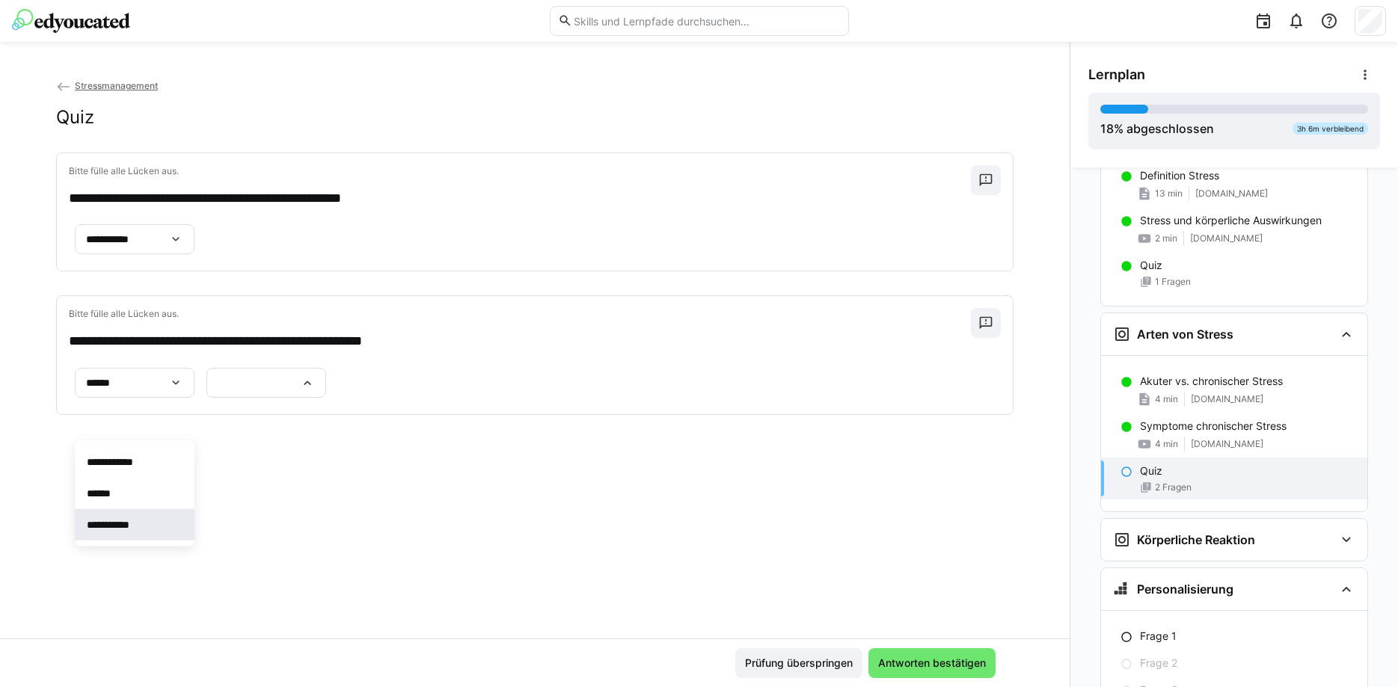
click at [120, 529] on p "**********" at bounding box center [117, 524] width 60 height 15
click at [920, 666] on span "Antworten bestätigen" at bounding box center [932, 663] width 112 height 15
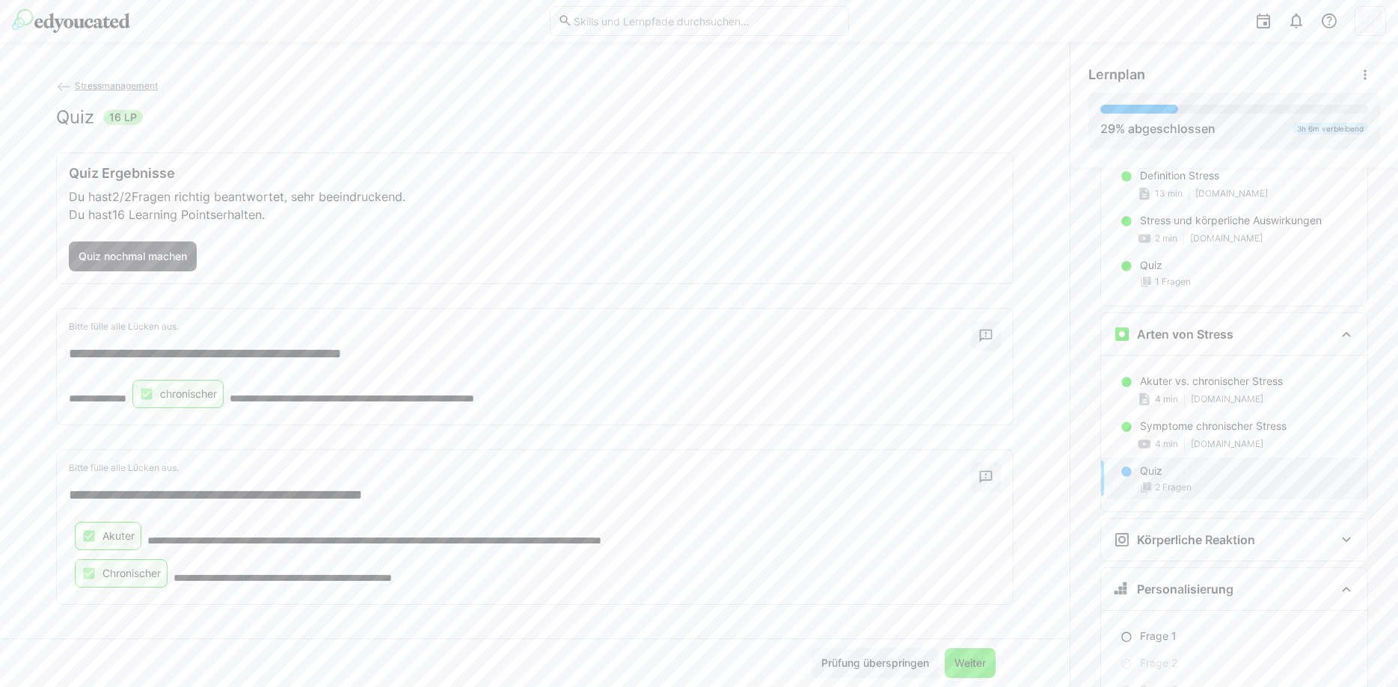
click at [979, 675] on span "Weiter" at bounding box center [969, 663] width 51 height 30
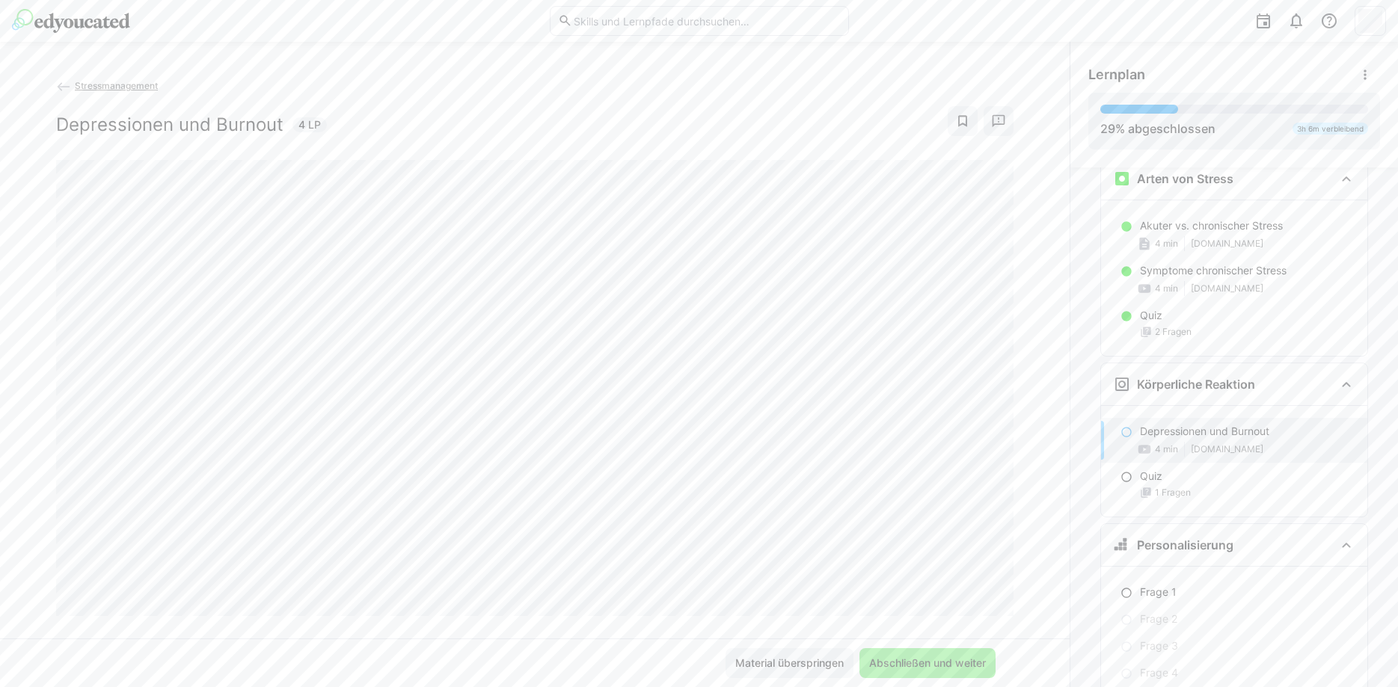
scroll to position [421, 0]
